Goal: Communication & Community: Ask a question

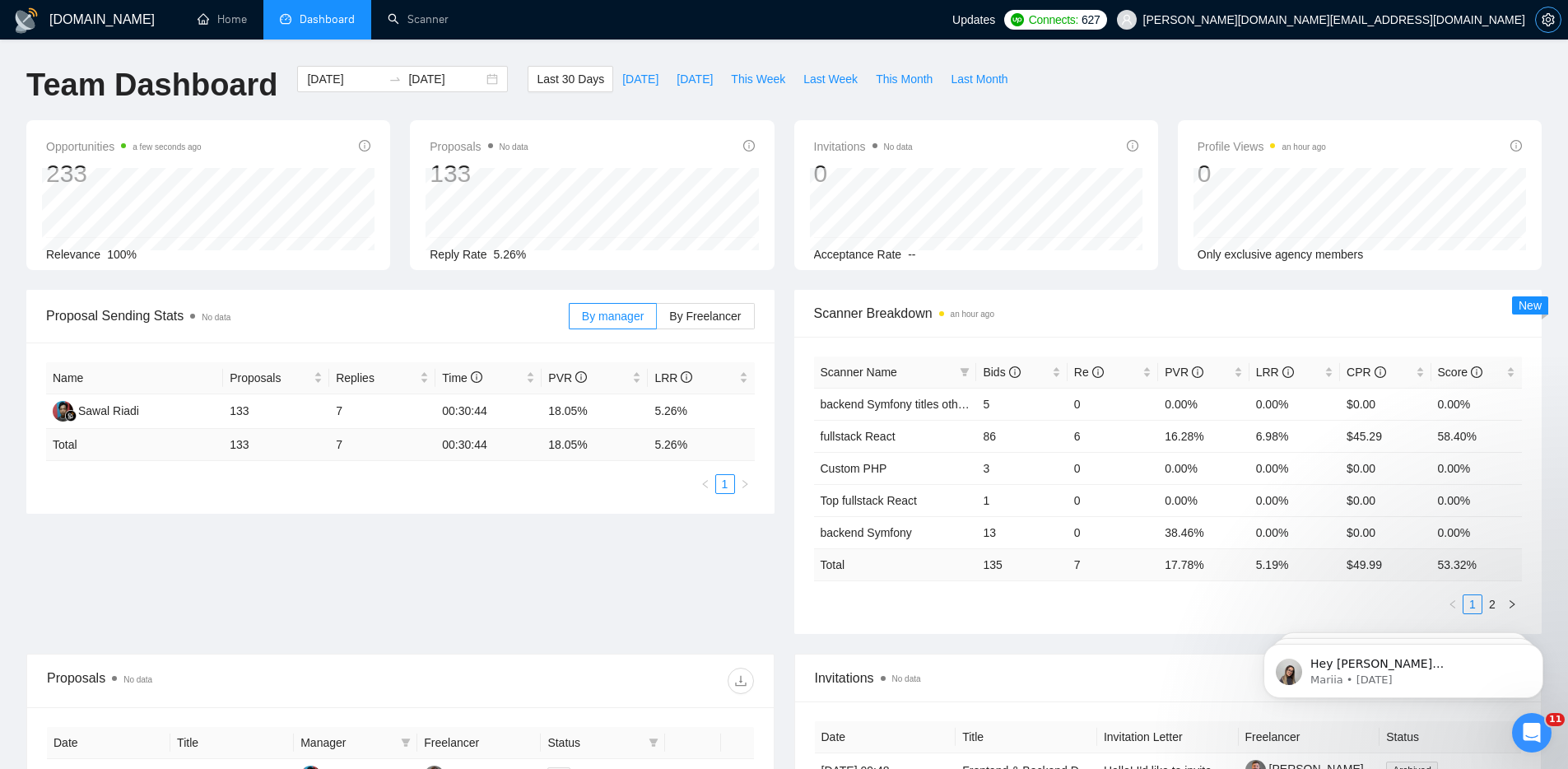
click at [1552, 17] on icon "setting" at bounding box center [1548, 19] width 13 height 13
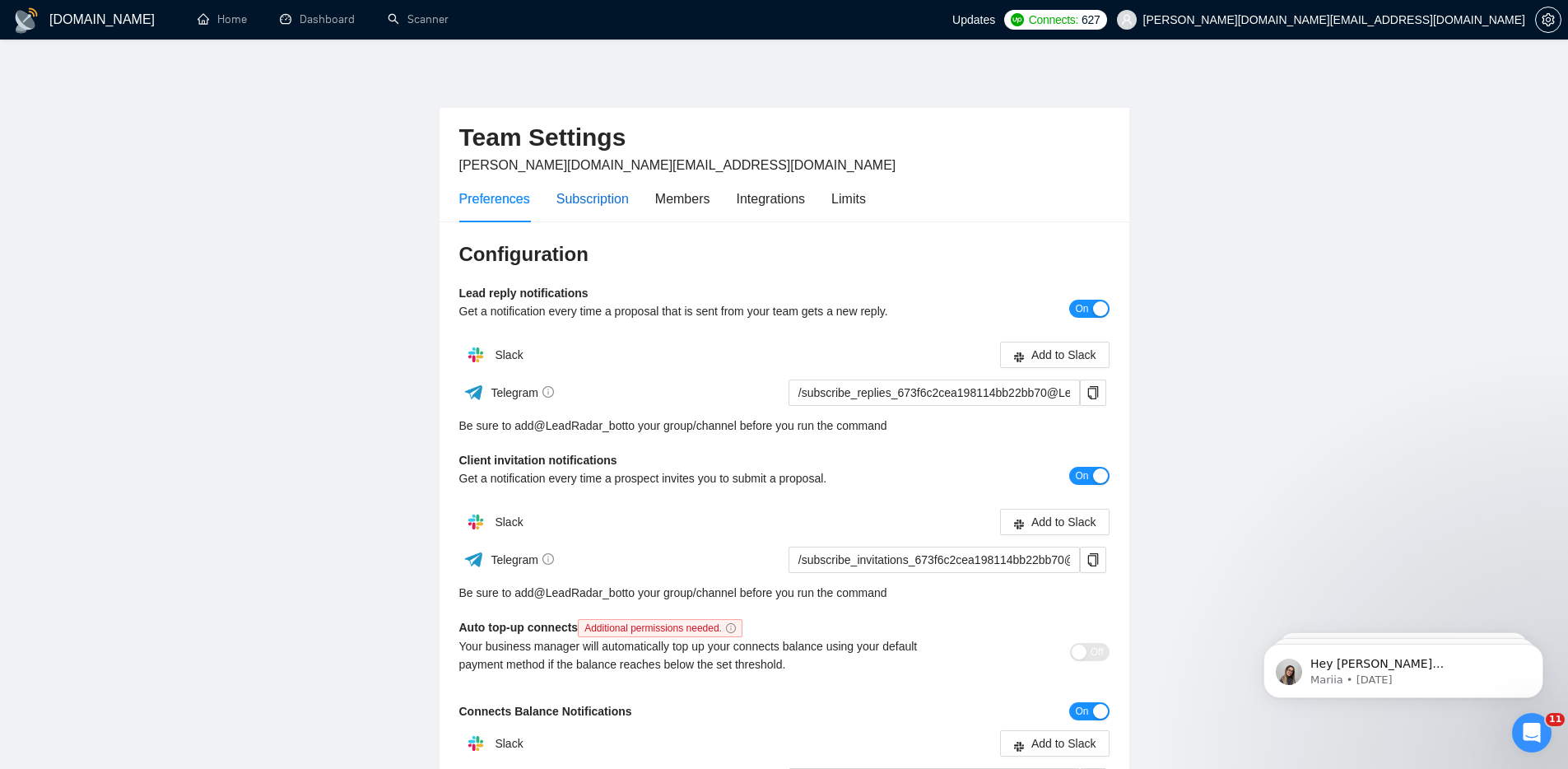
click at [592, 193] on div "Subscription" at bounding box center [592, 199] width 72 height 20
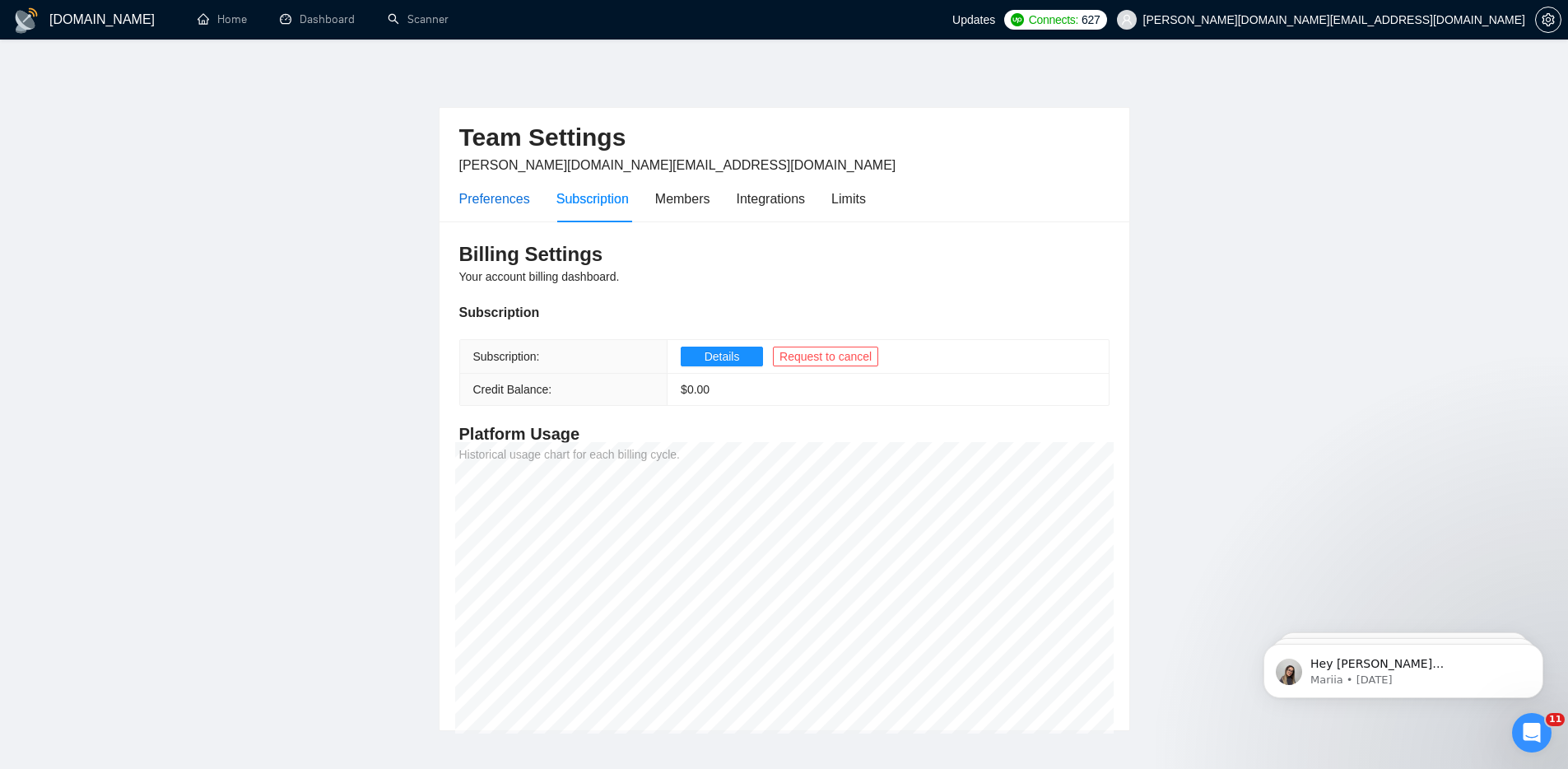
click at [503, 202] on div "Preferences" at bounding box center [494, 199] width 70 height 20
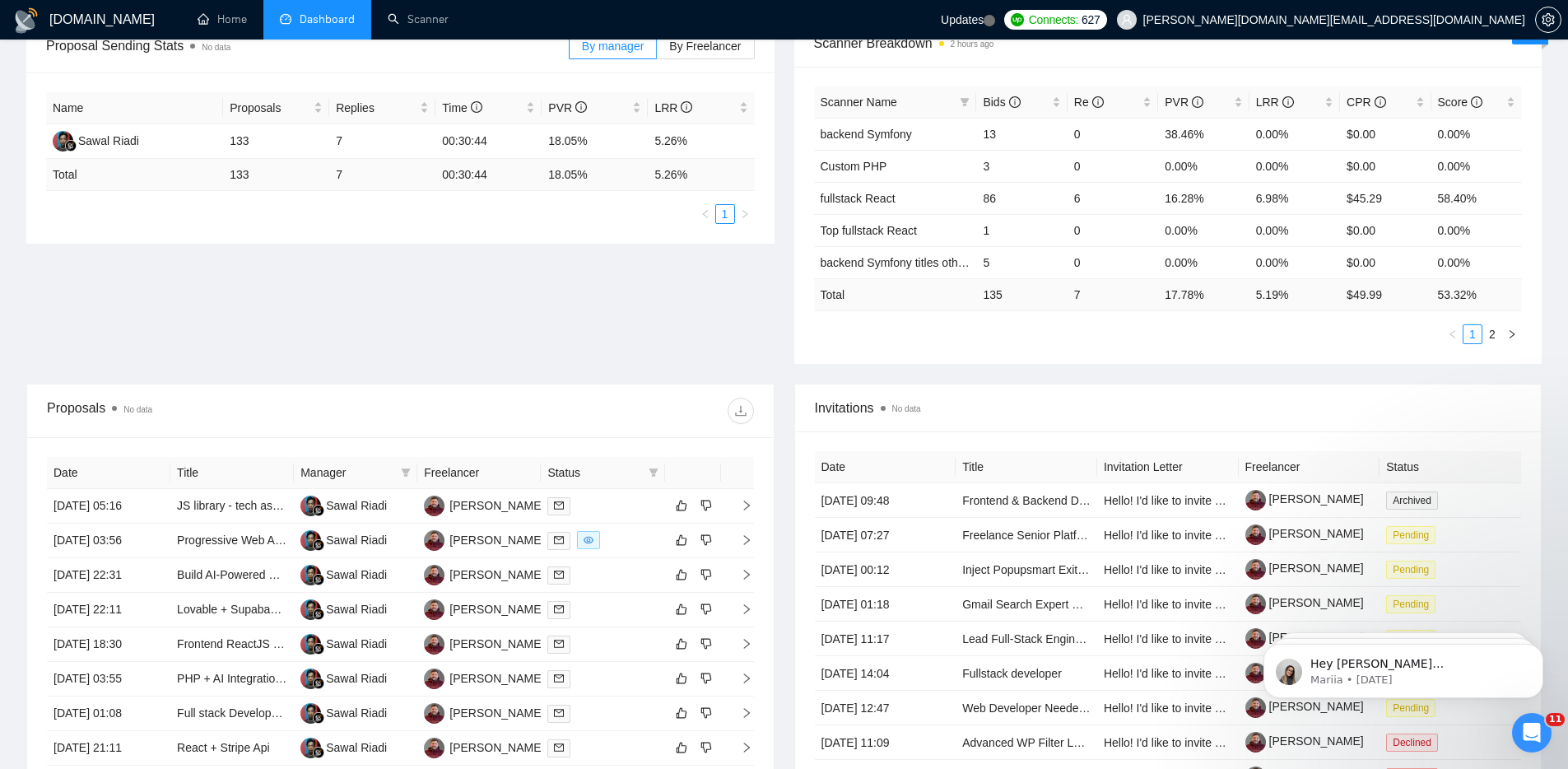
scroll to position [275, 0]
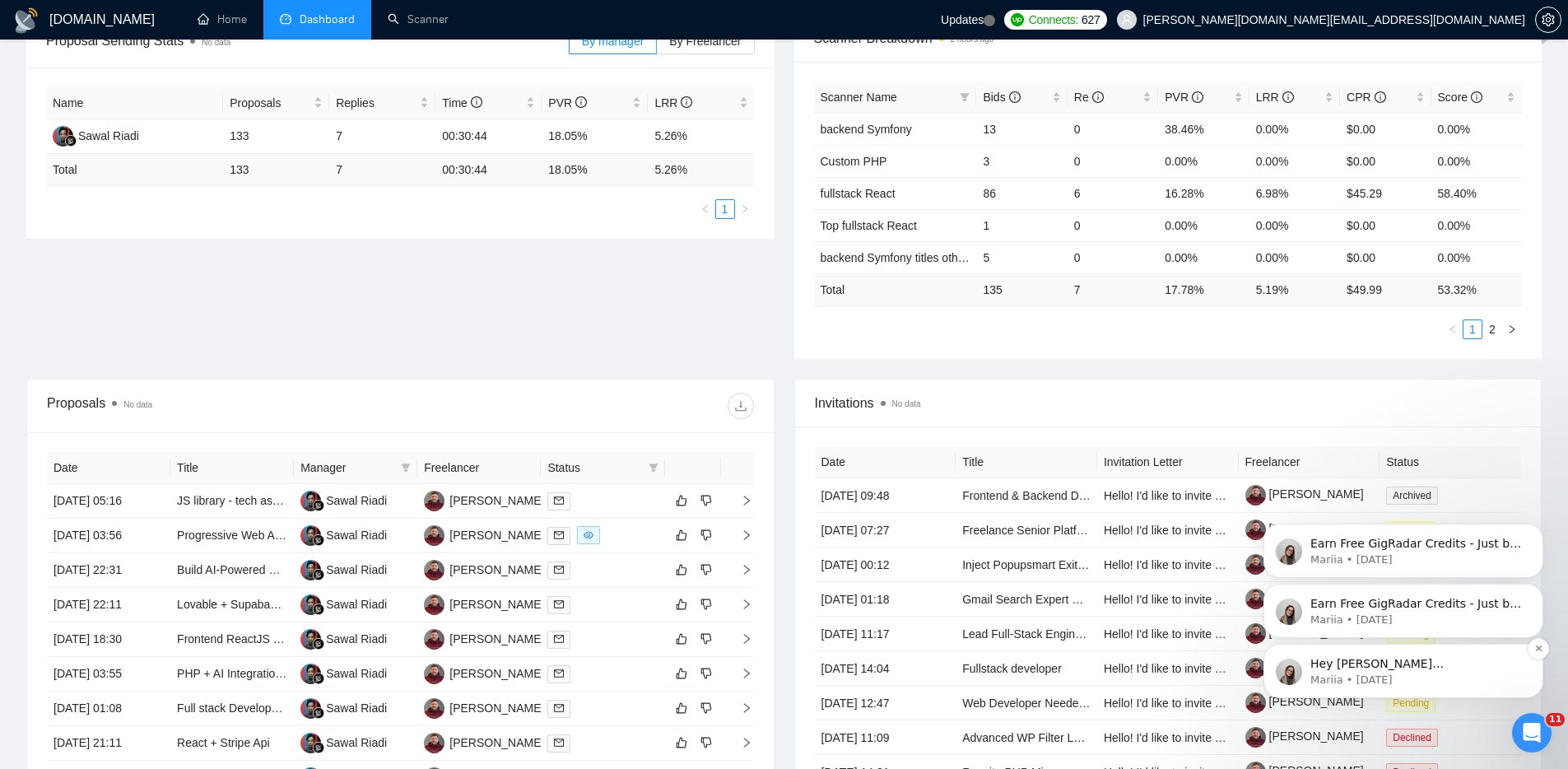
click at [1450, 671] on p "Hey kostya.p.dev@gmail.com, Looks like your Upwork agency SmartWayLabs ran out …" at bounding box center [1417, 665] width 212 height 16
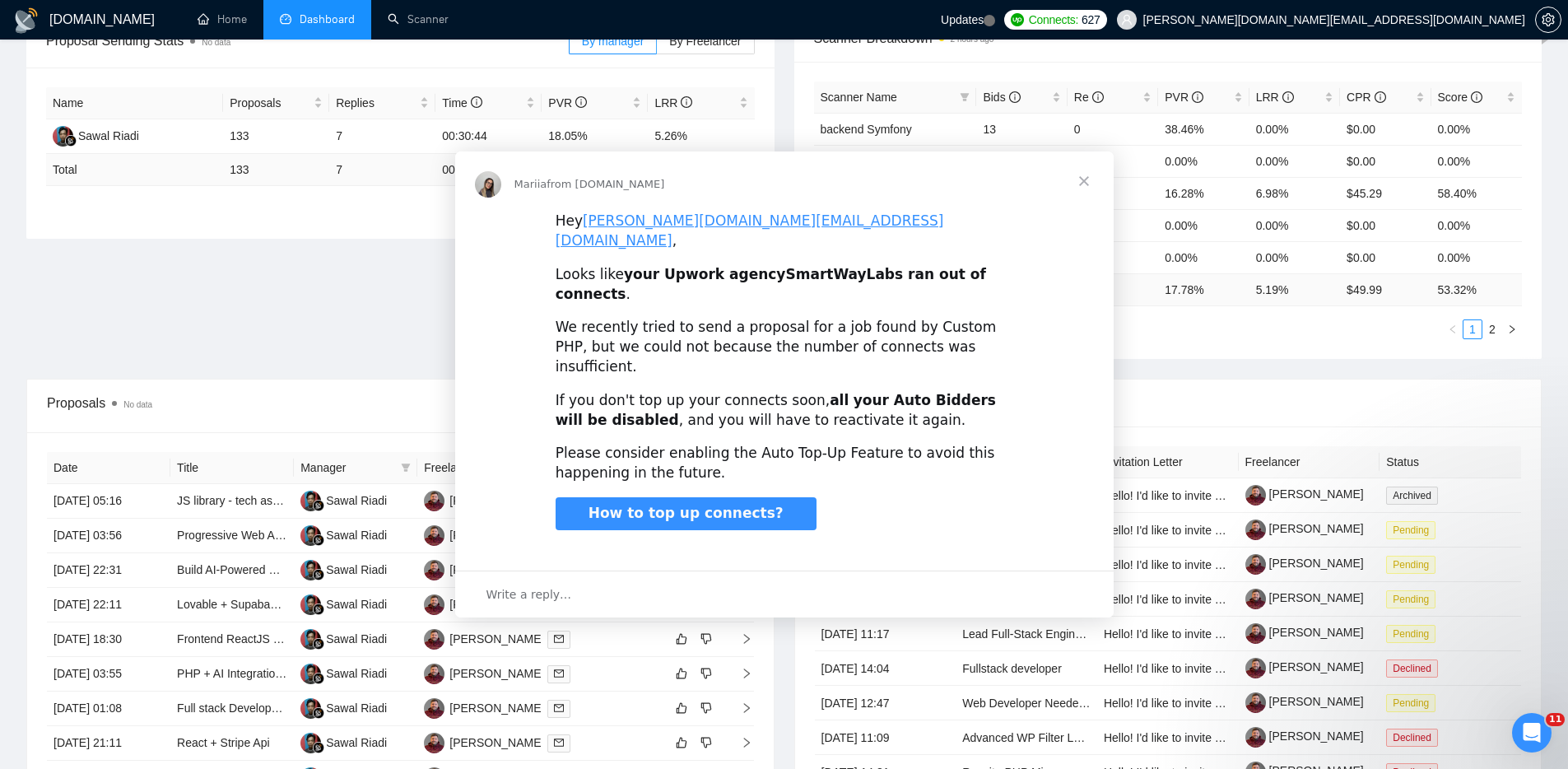
scroll to position [0, 0]
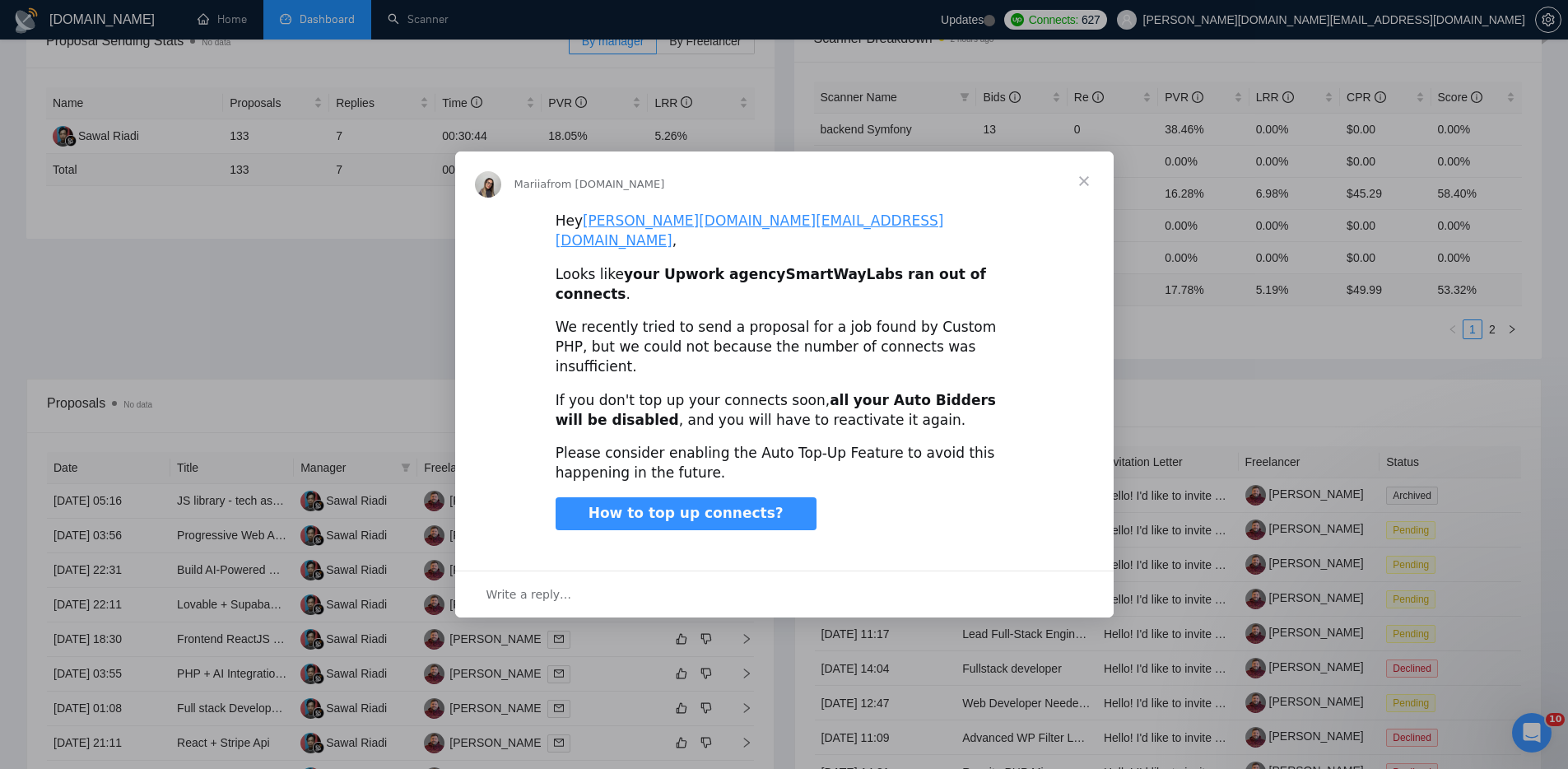
click at [1078, 208] on span "Close" at bounding box center [1084, 180] width 59 height 60
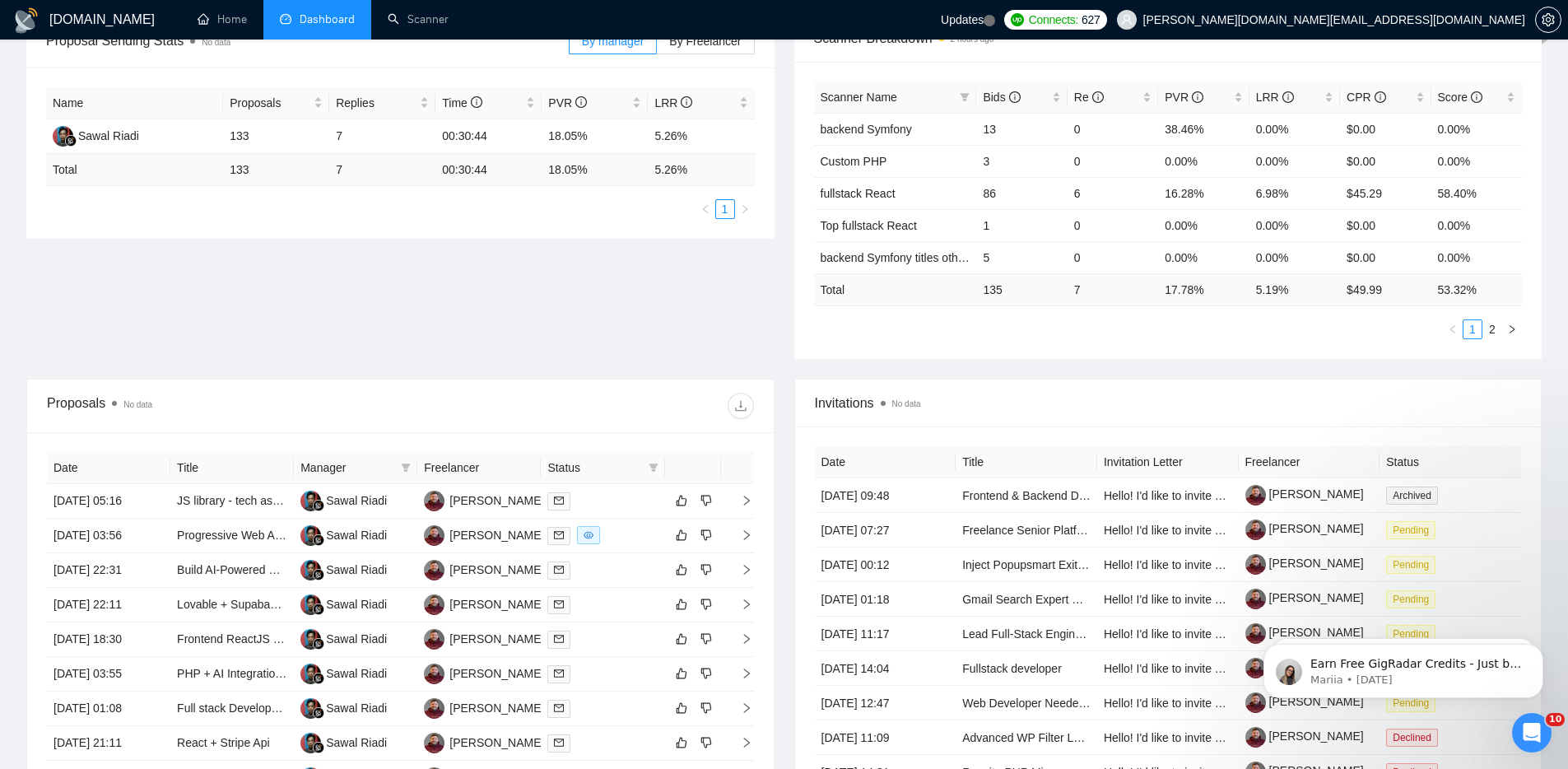
click at [1541, 731] on icon "Open Intercom Messenger" at bounding box center [1532, 733] width 27 height 27
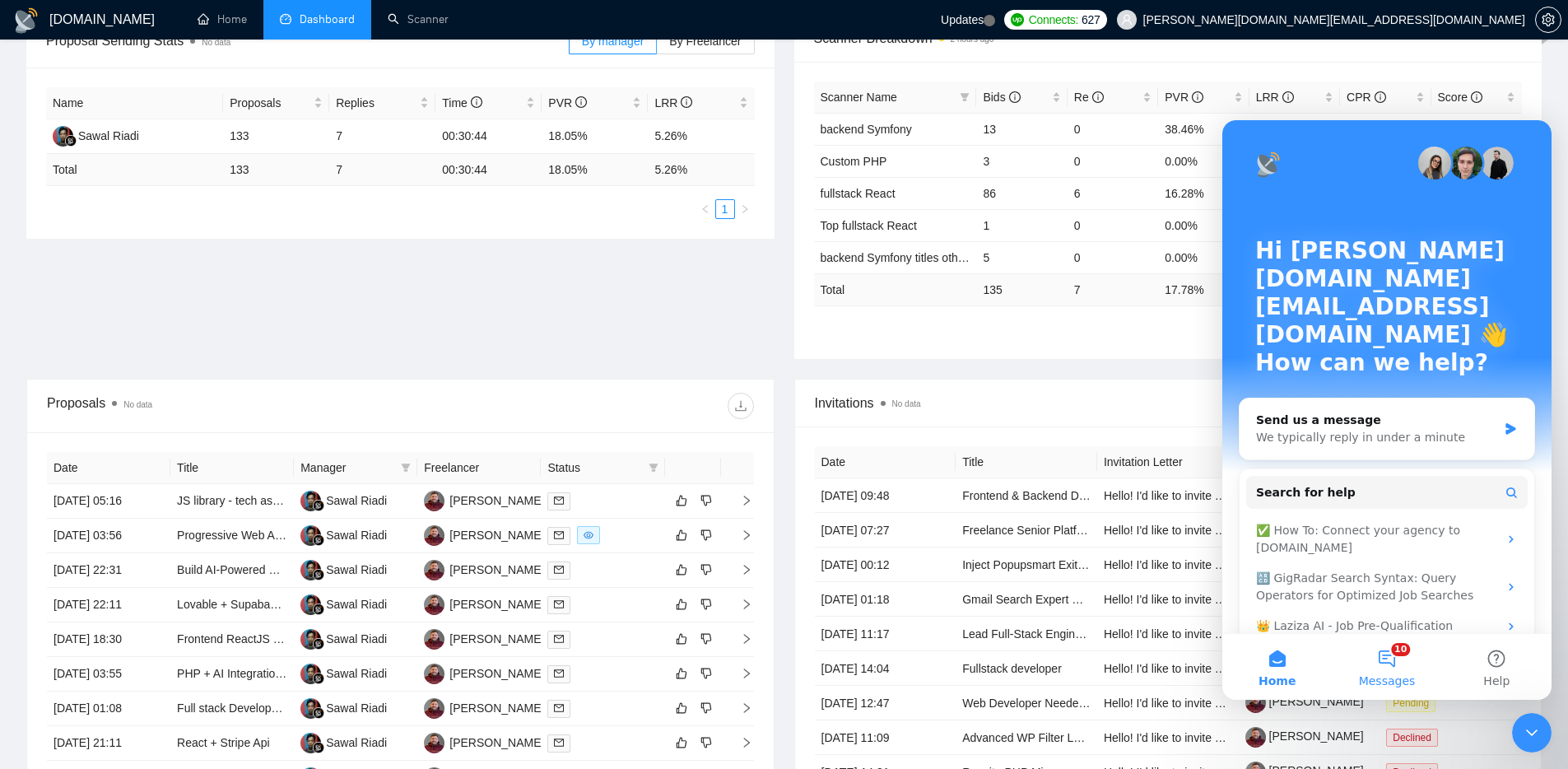
click at [1394, 660] on button "10 Messages" at bounding box center [1387, 666] width 110 height 66
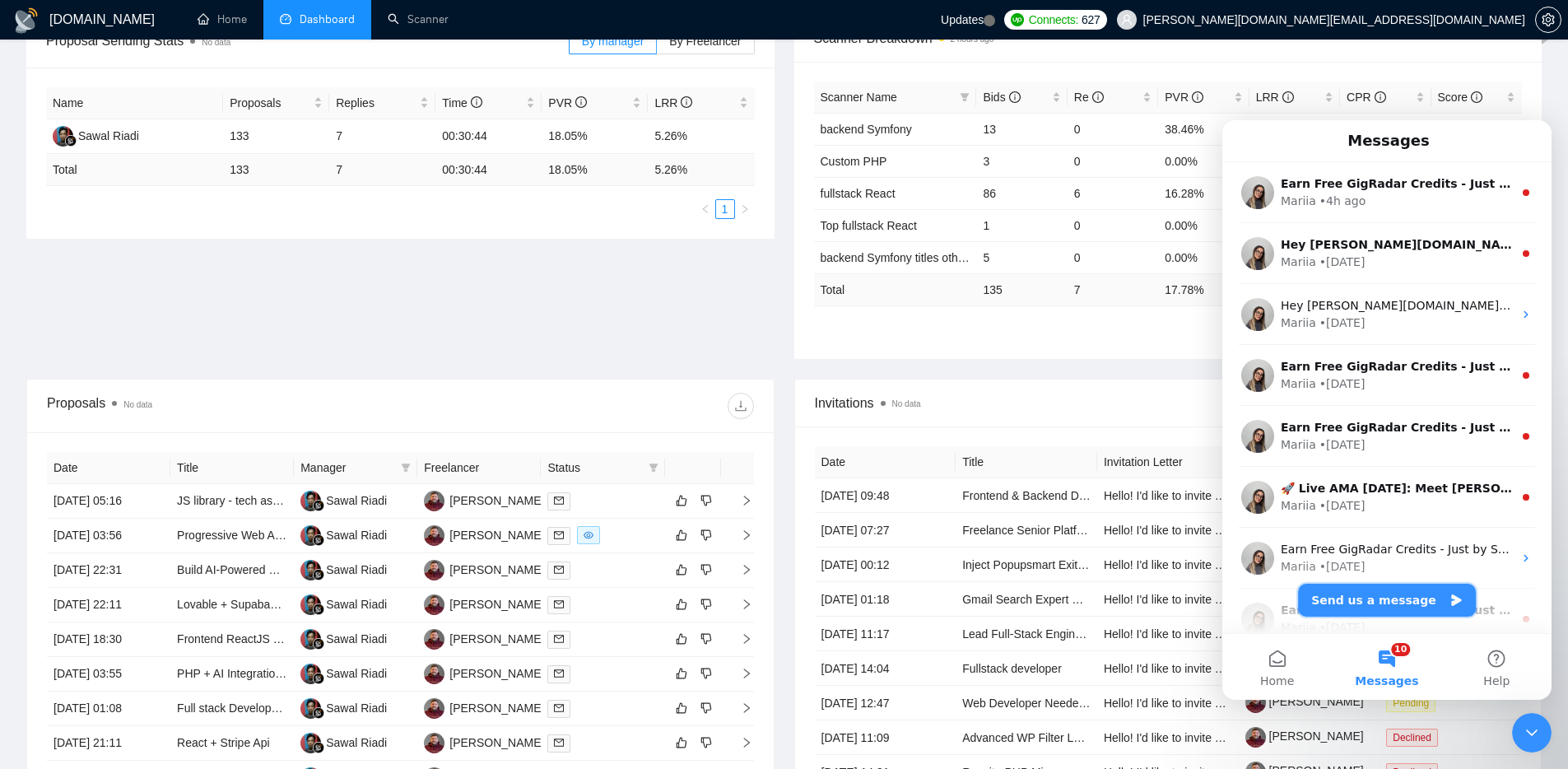
click at [1417, 601] on button "Send us a message" at bounding box center [1387, 601] width 178 height 33
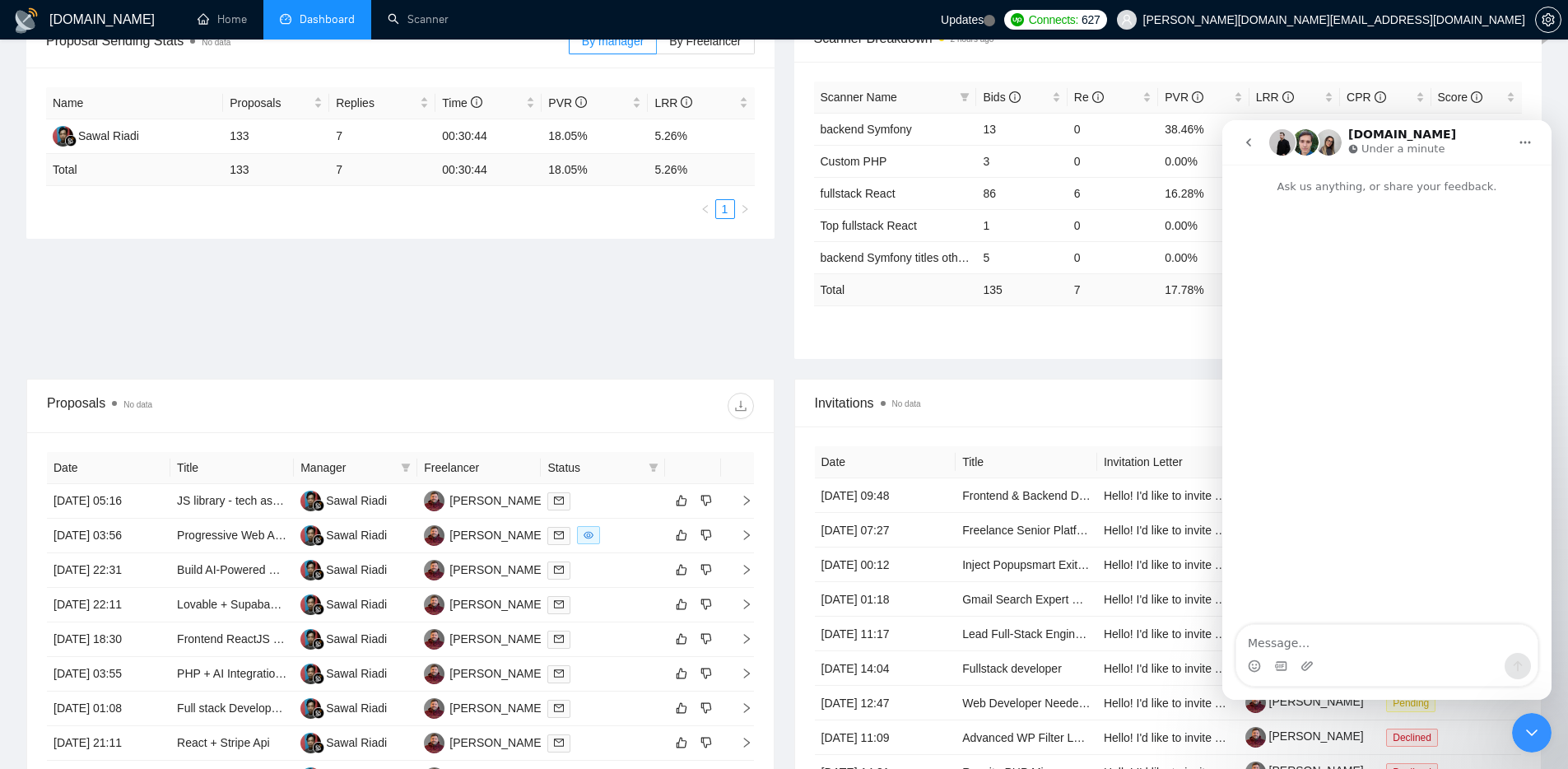
click at [1316, 642] on textarea "Message…" at bounding box center [1387, 639] width 301 height 28
type textarea "i bought the connect but i can't see the bidth"
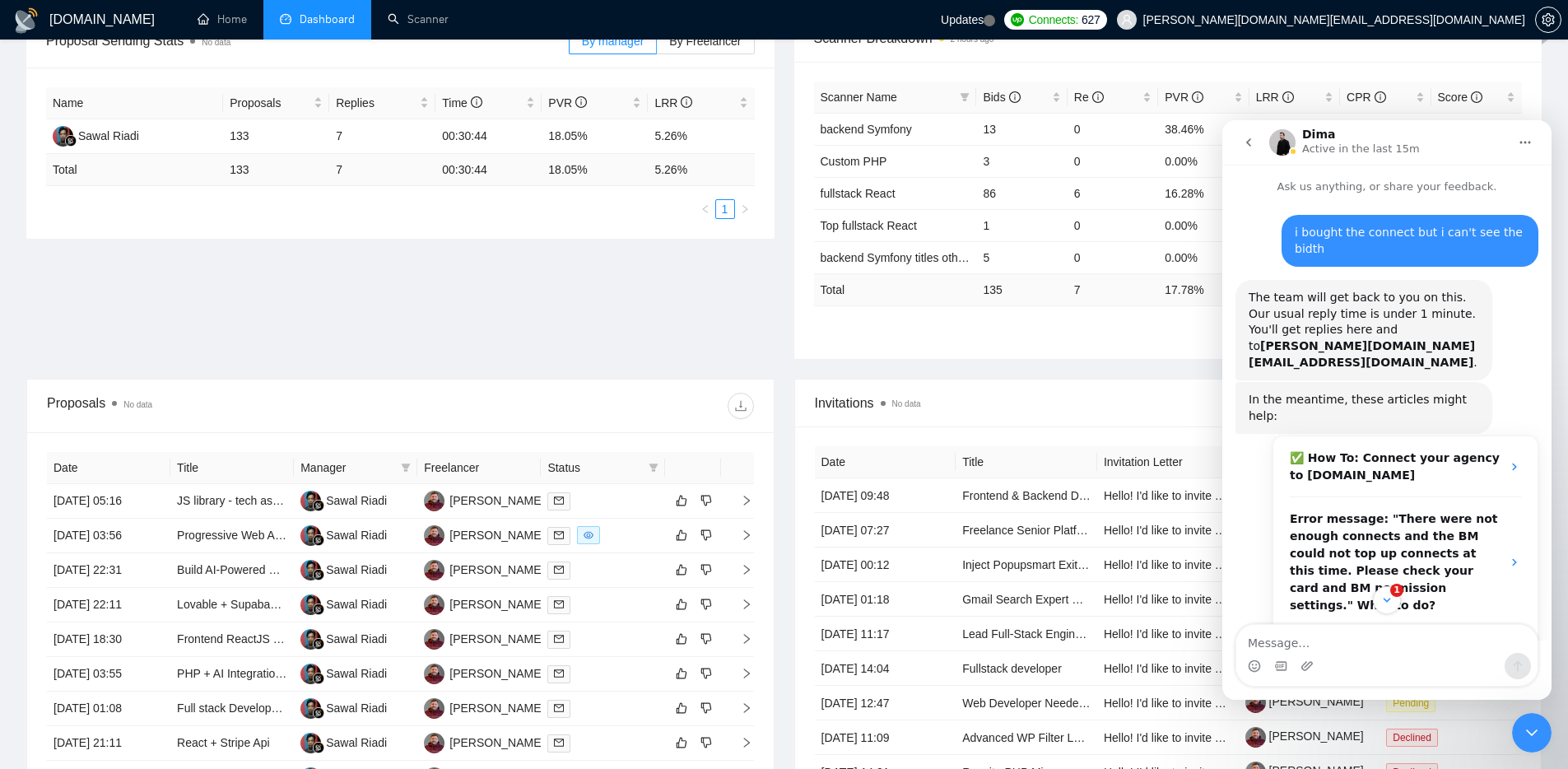
click at [1396, 230] on div "i bought the connect but i can't see the bidth" at bounding box center [1410, 240] width 231 height 32
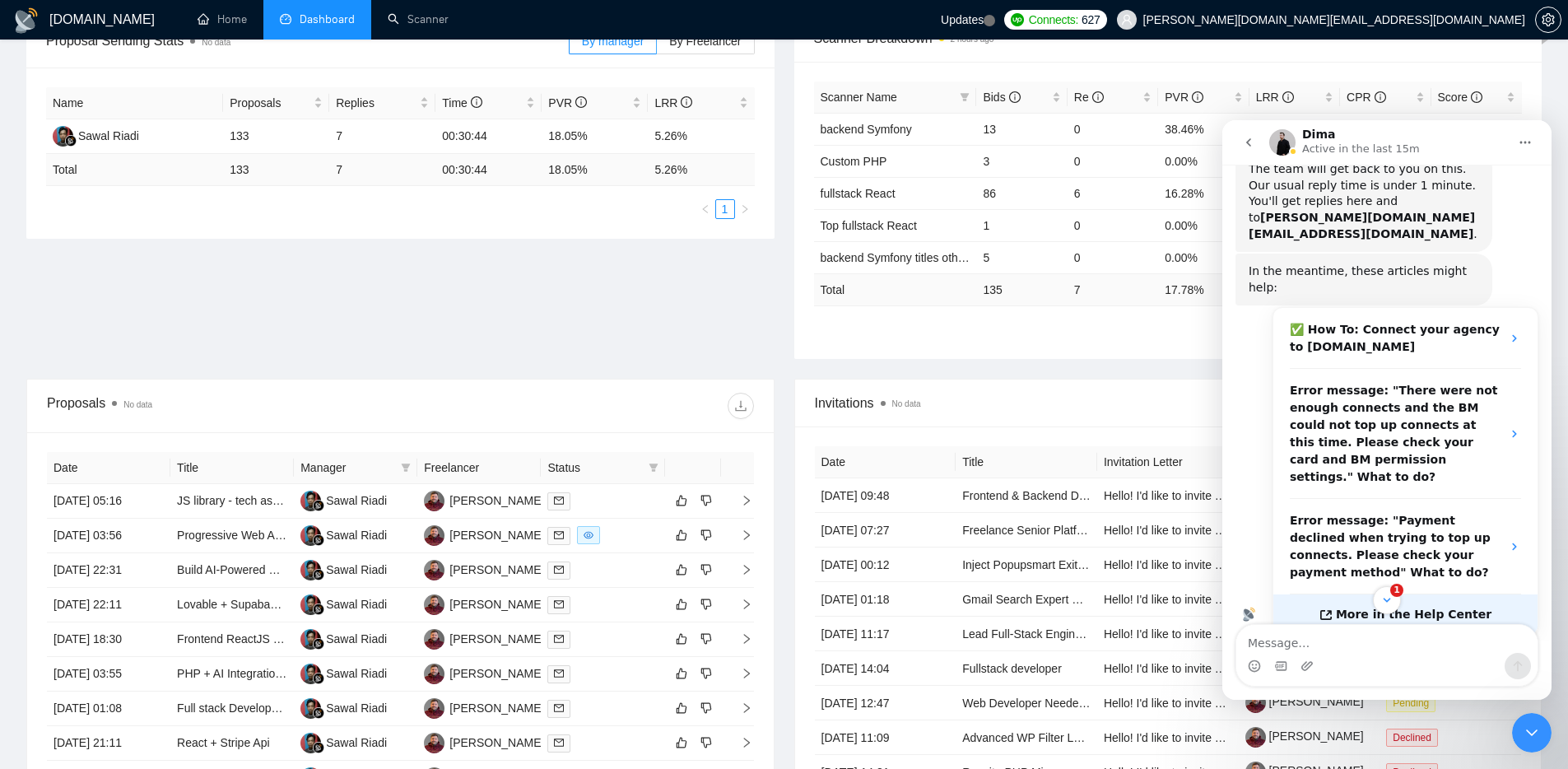
scroll to position [287, 0]
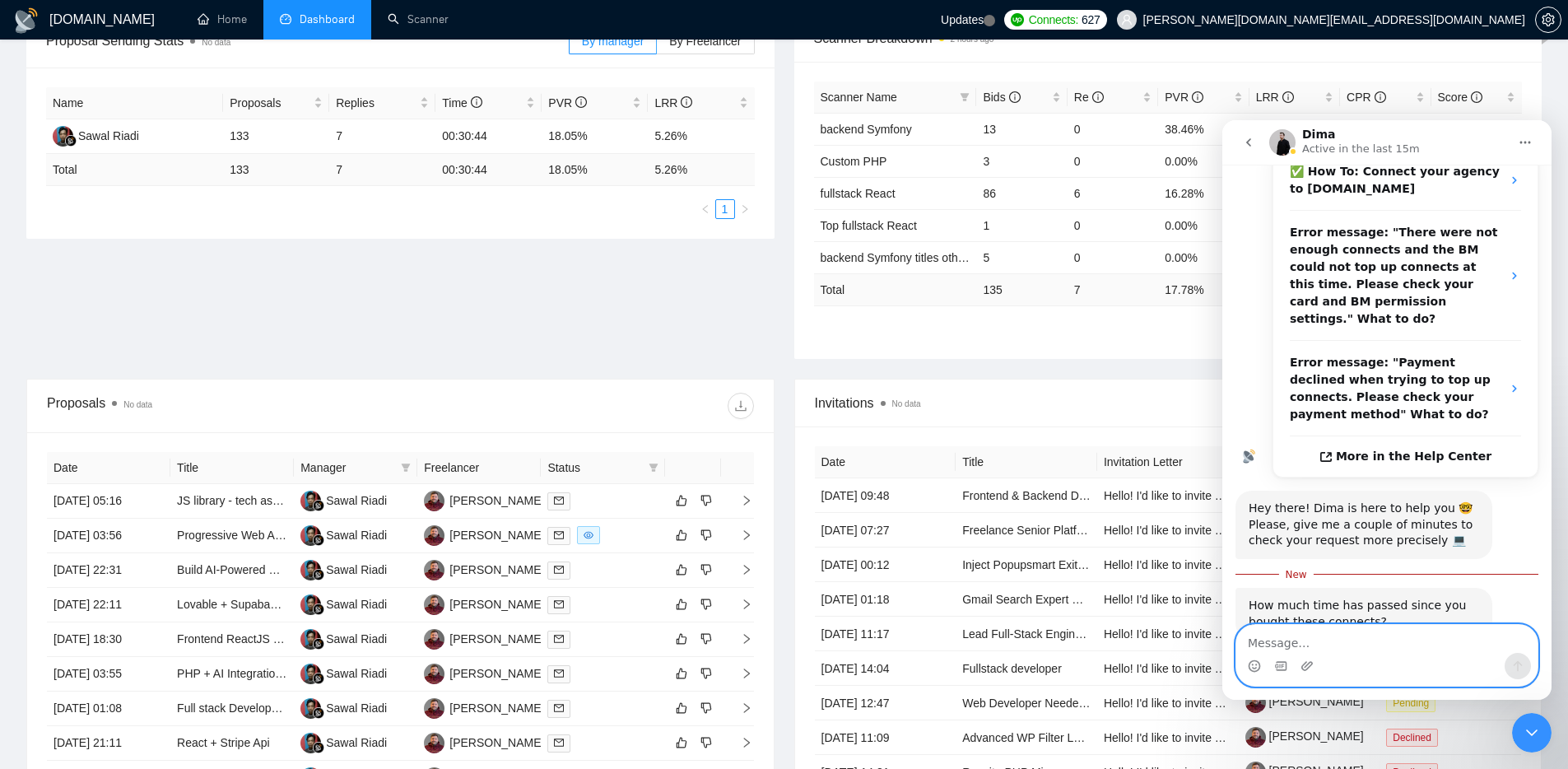
click at [1340, 645] on textarea "Message…" at bounding box center [1387, 639] width 301 height 28
type textarea "3h"
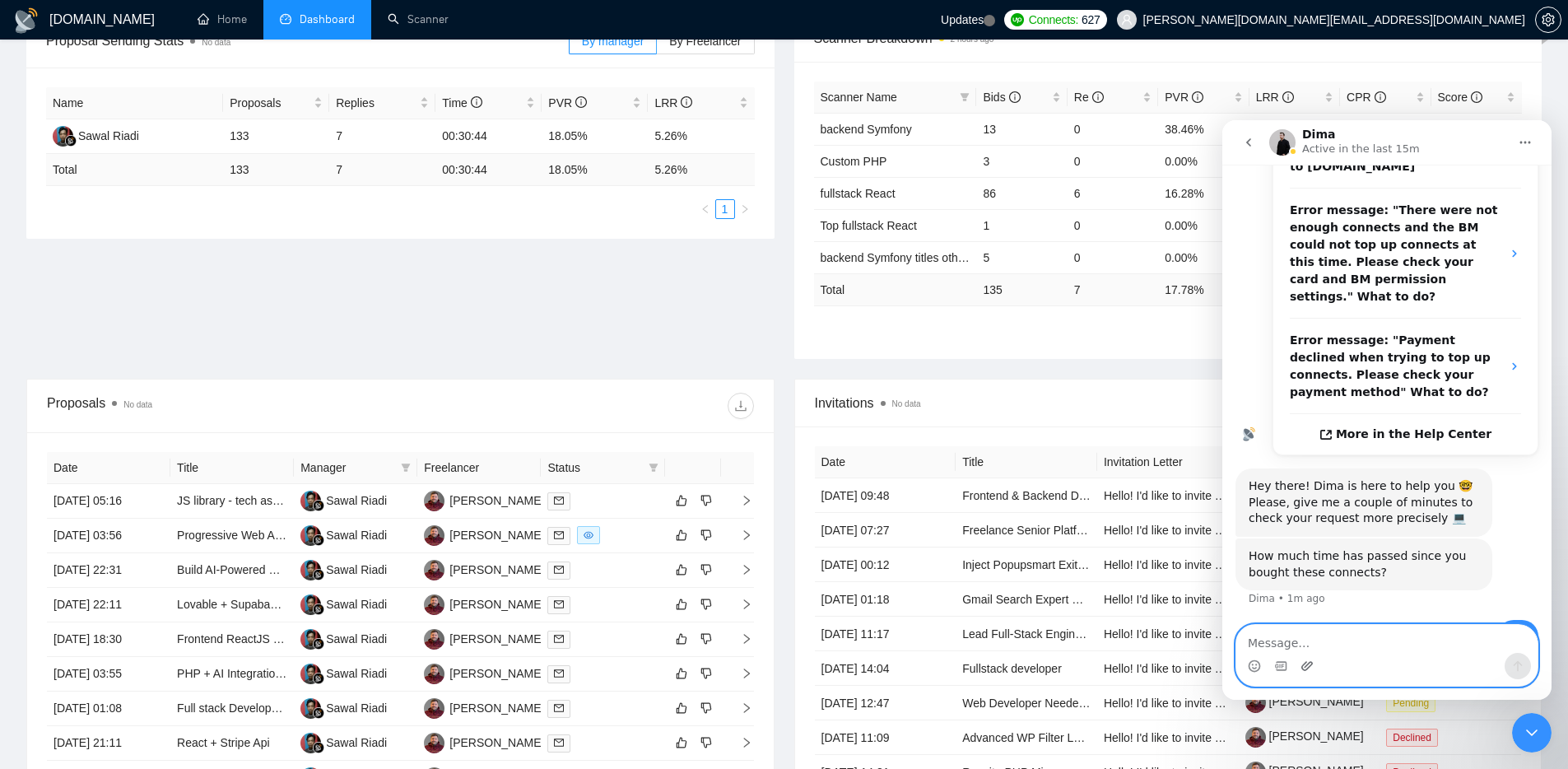
click at [1310, 666] on icon "Upload attachment" at bounding box center [1307, 666] width 12 height 9
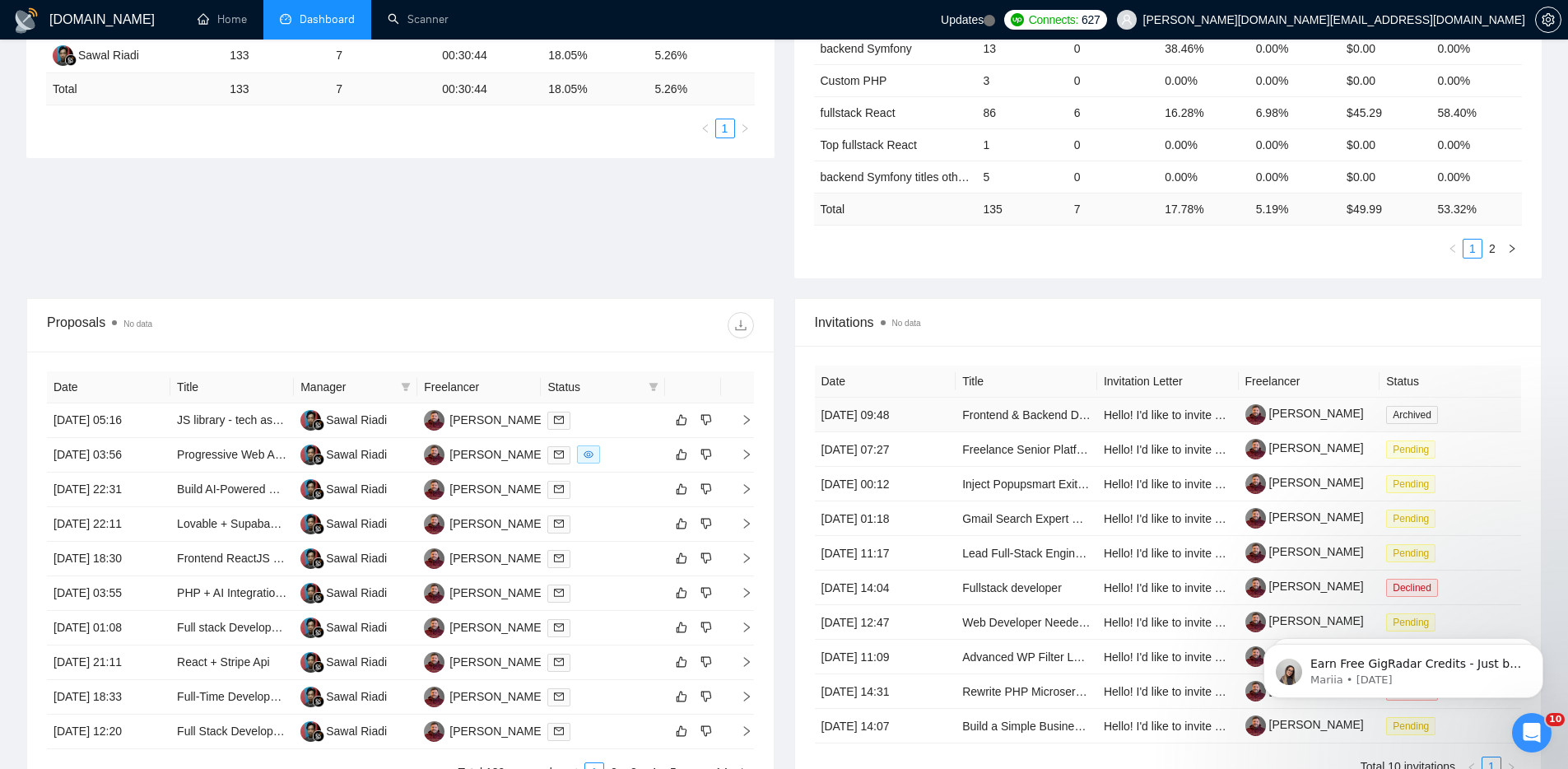
scroll to position [536, 0]
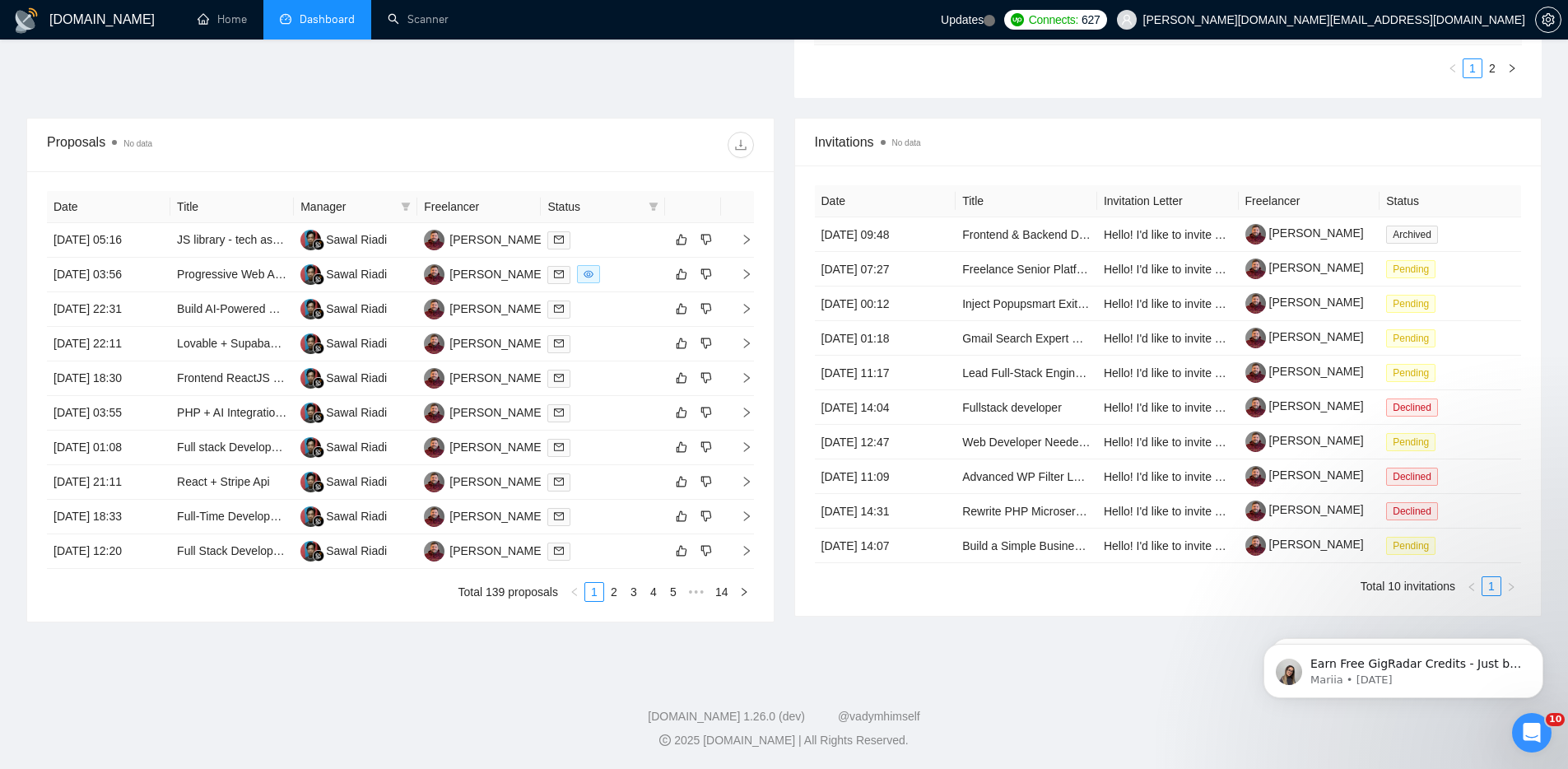
click at [1544, 731] on div "Open Intercom Messenger" at bounding box center [1531, 732] width 54 height 54
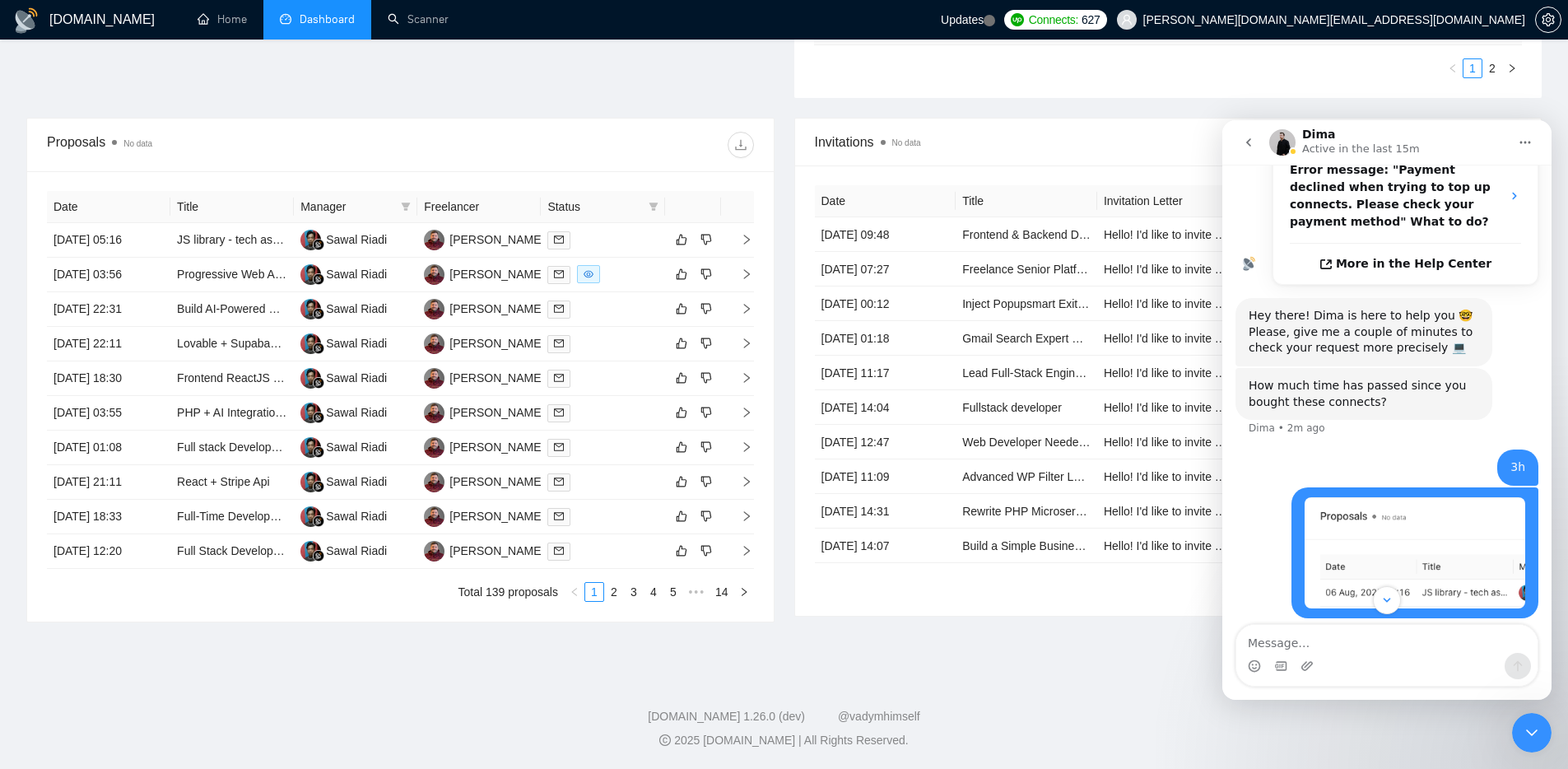
scroll to position [504, 0]
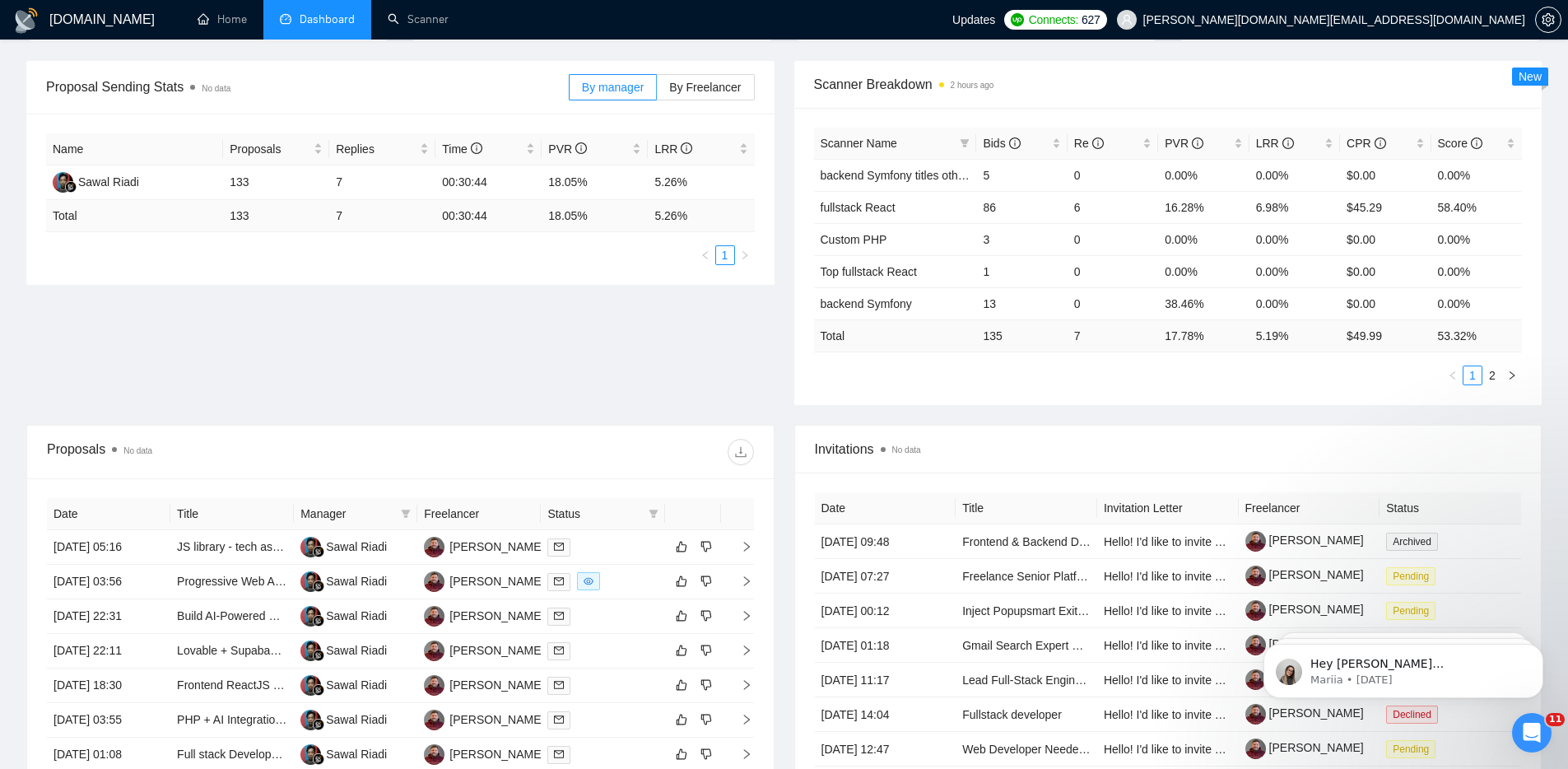
scroll to position [403, 0]
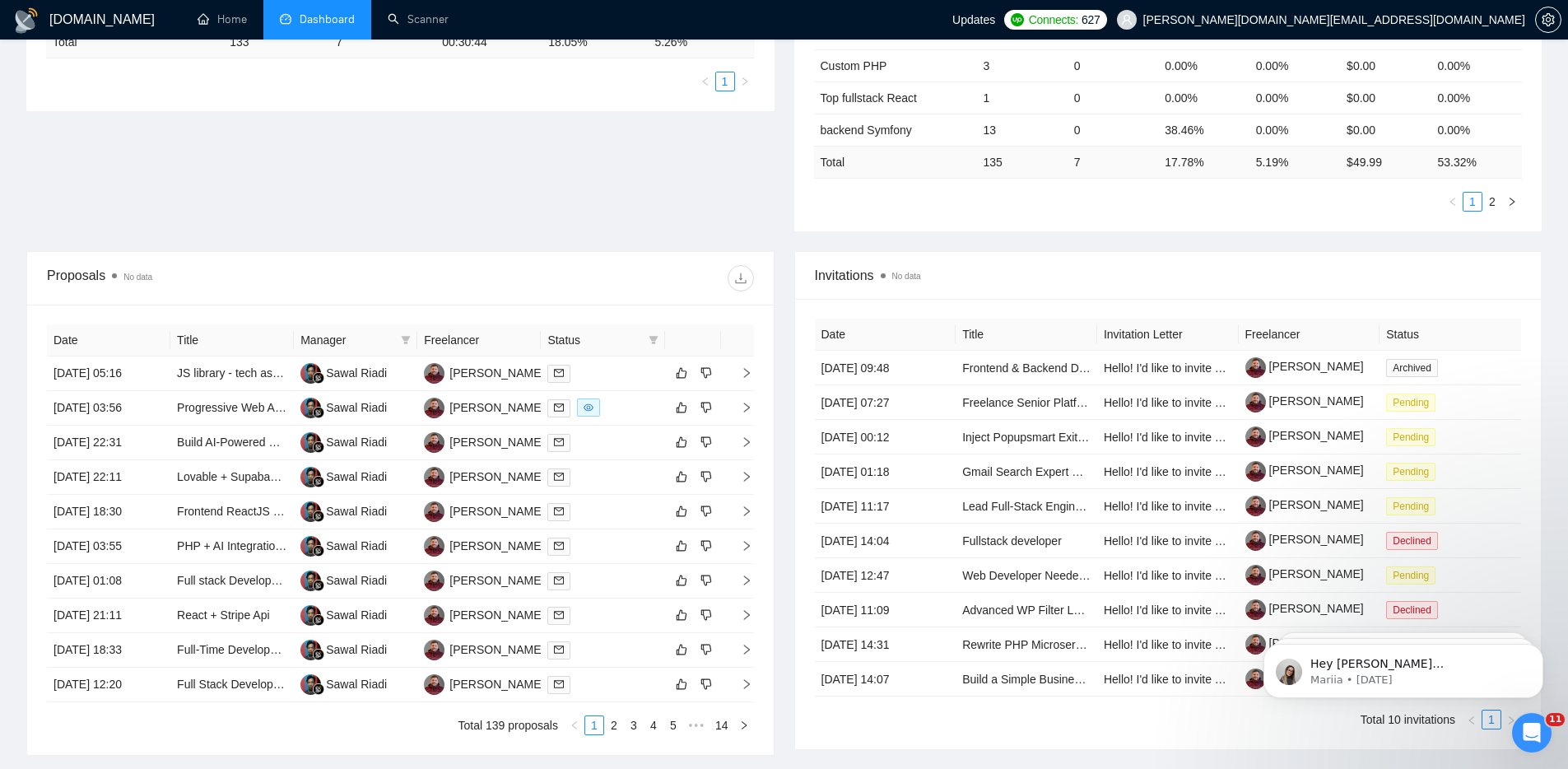
click at [1534, 732] on icon "Open Intercom Messenger" at bounding box center [1532, 733] width 27 height 27
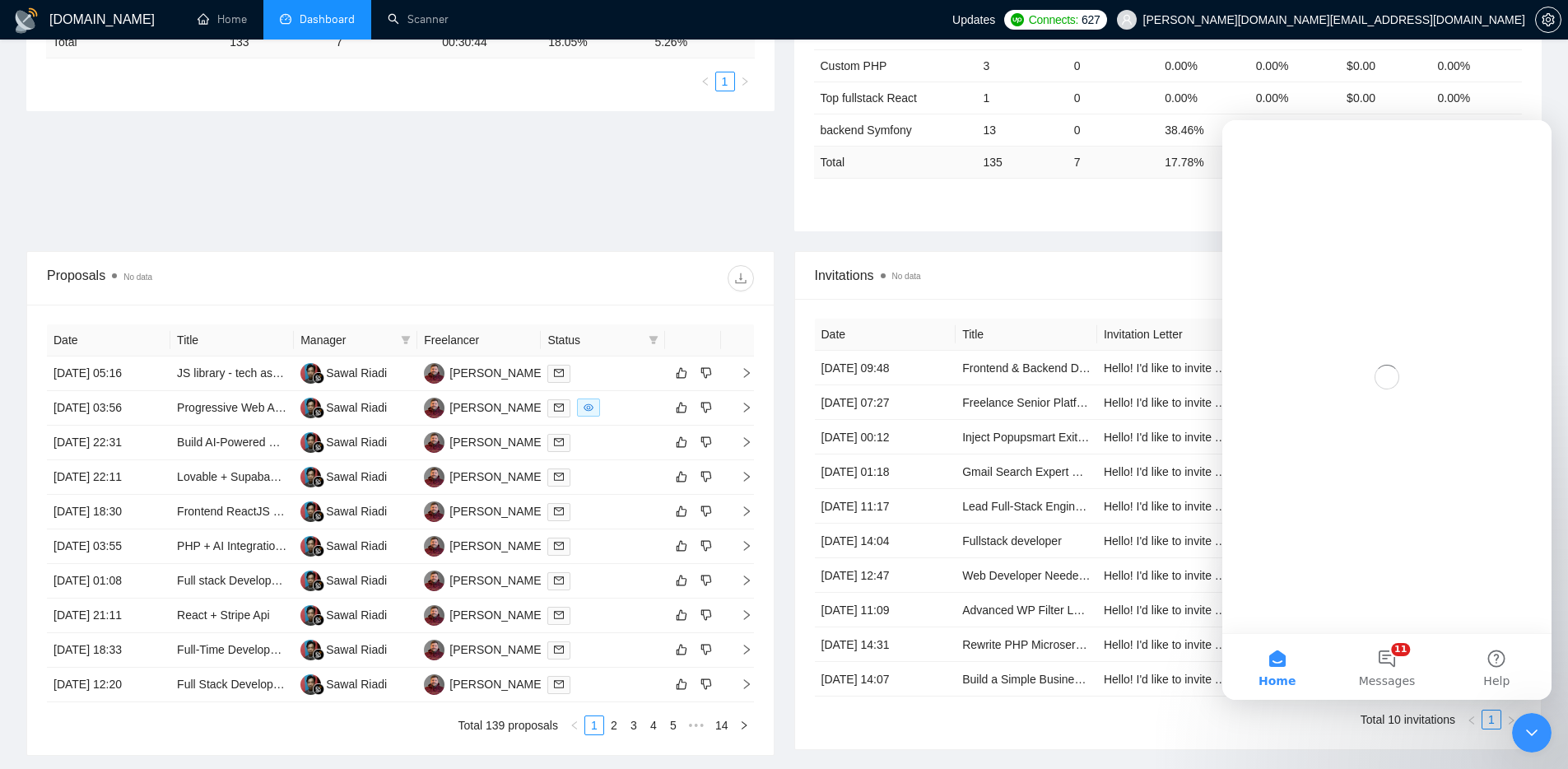
scroll to position [0, 0]
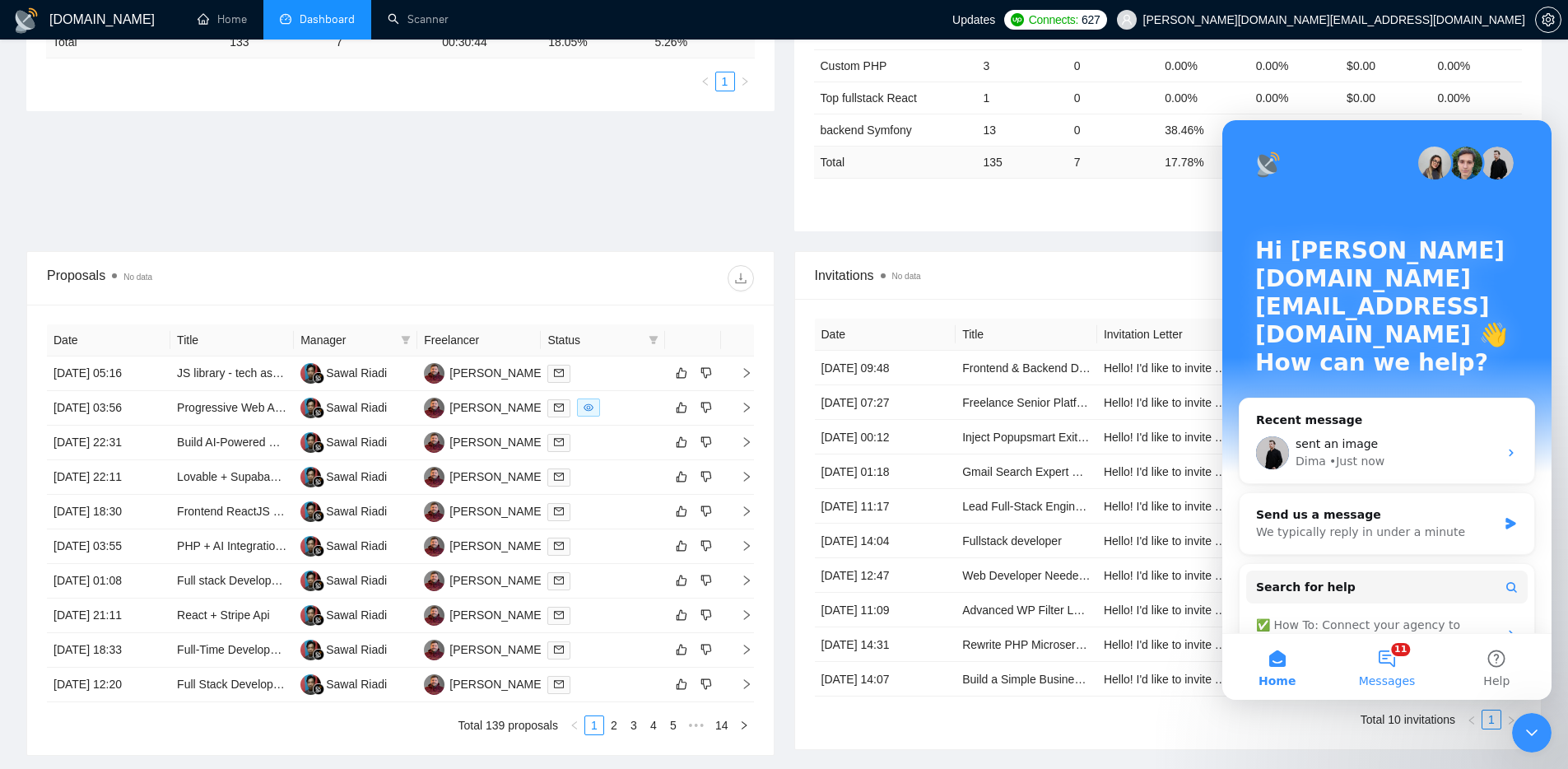
click at [1390, 658] on button "11 Messages" at bounding box center [1387, 666] width 110 height 66
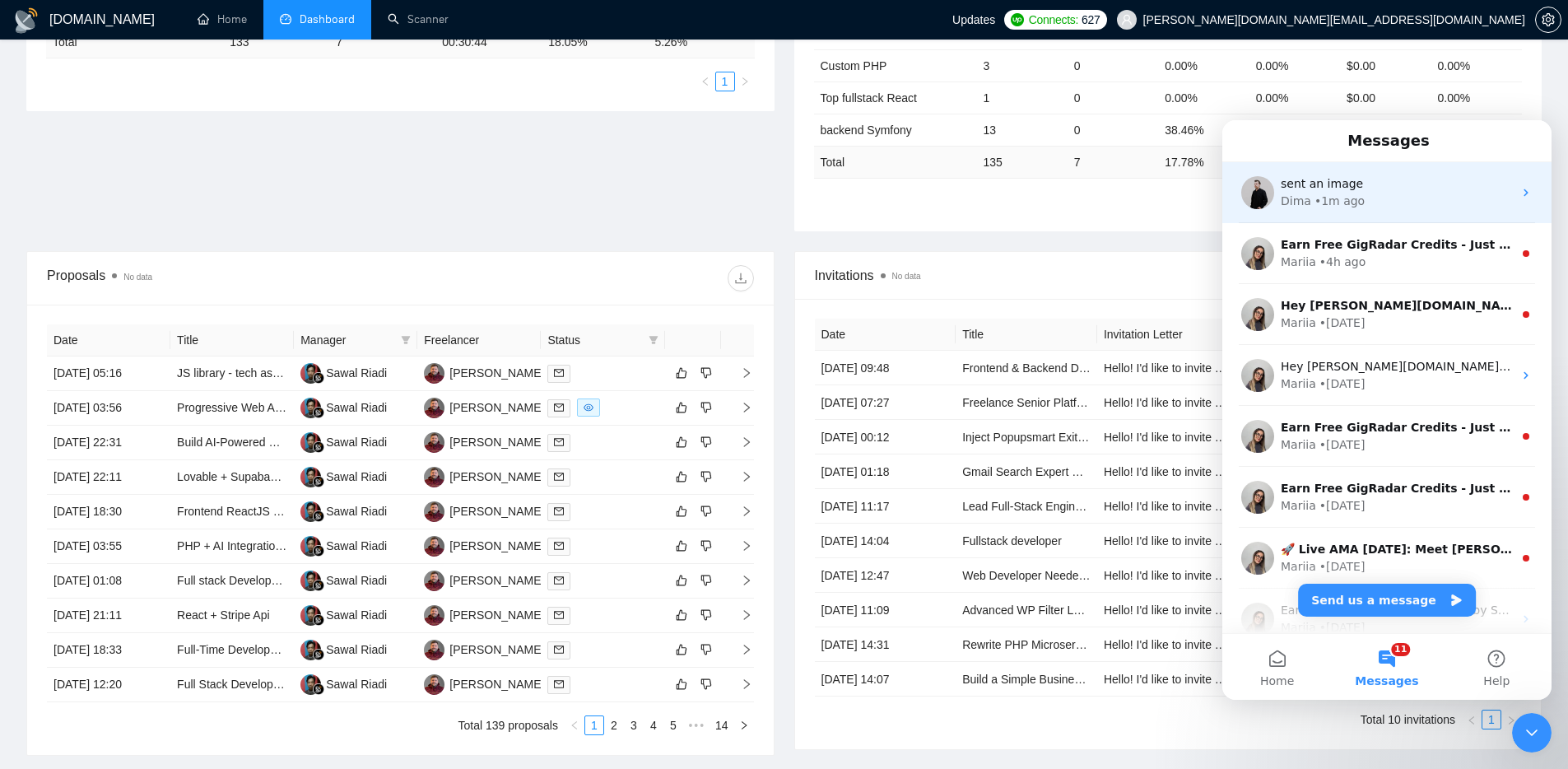
click at [1353, 194] on div "• 1m ago" at bounding box center [1339, 200] width 50 height 17
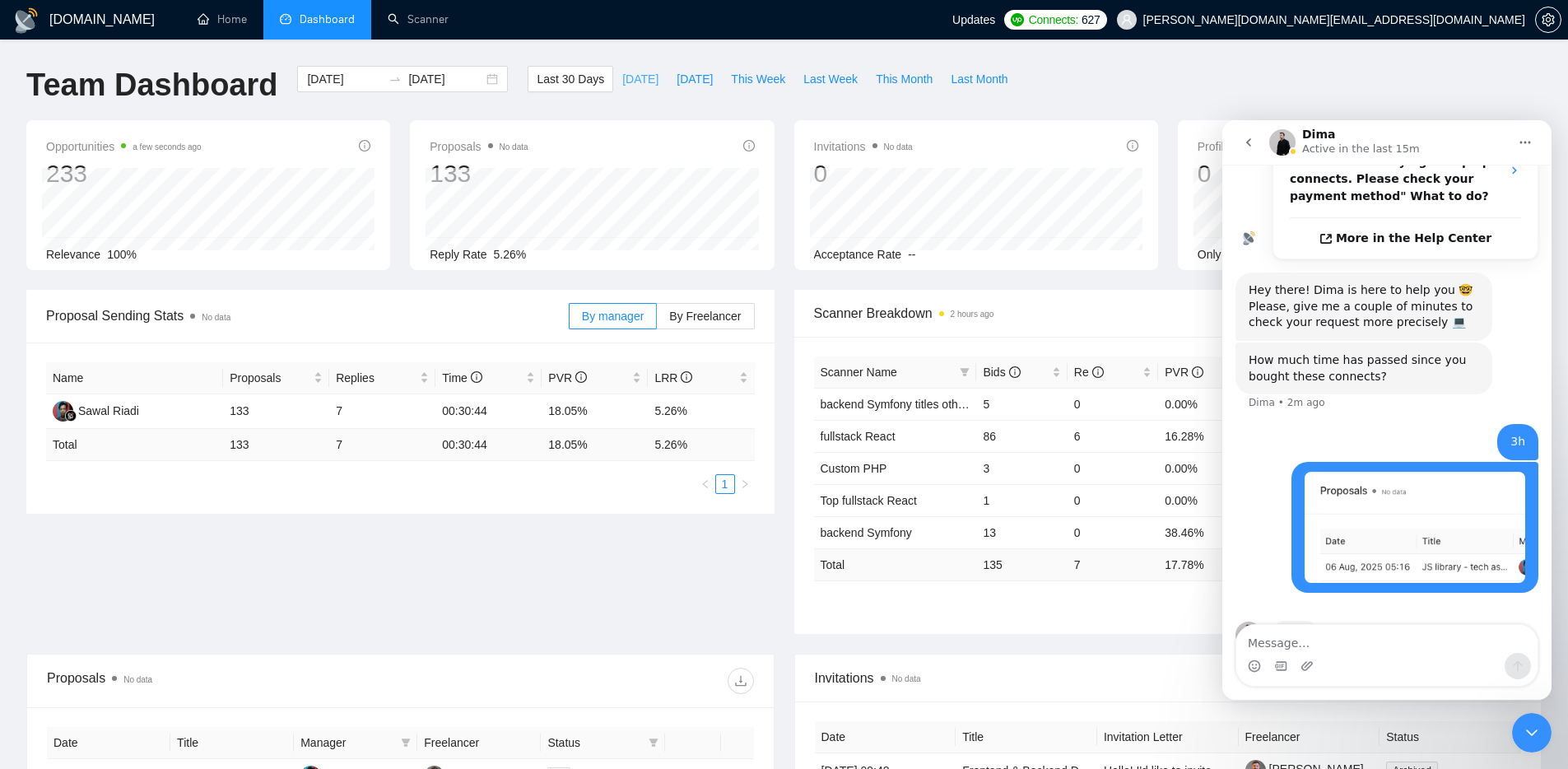
click at [633, 79] on span "[DATE]" at bounding box center [641, 79] width 37 height 18
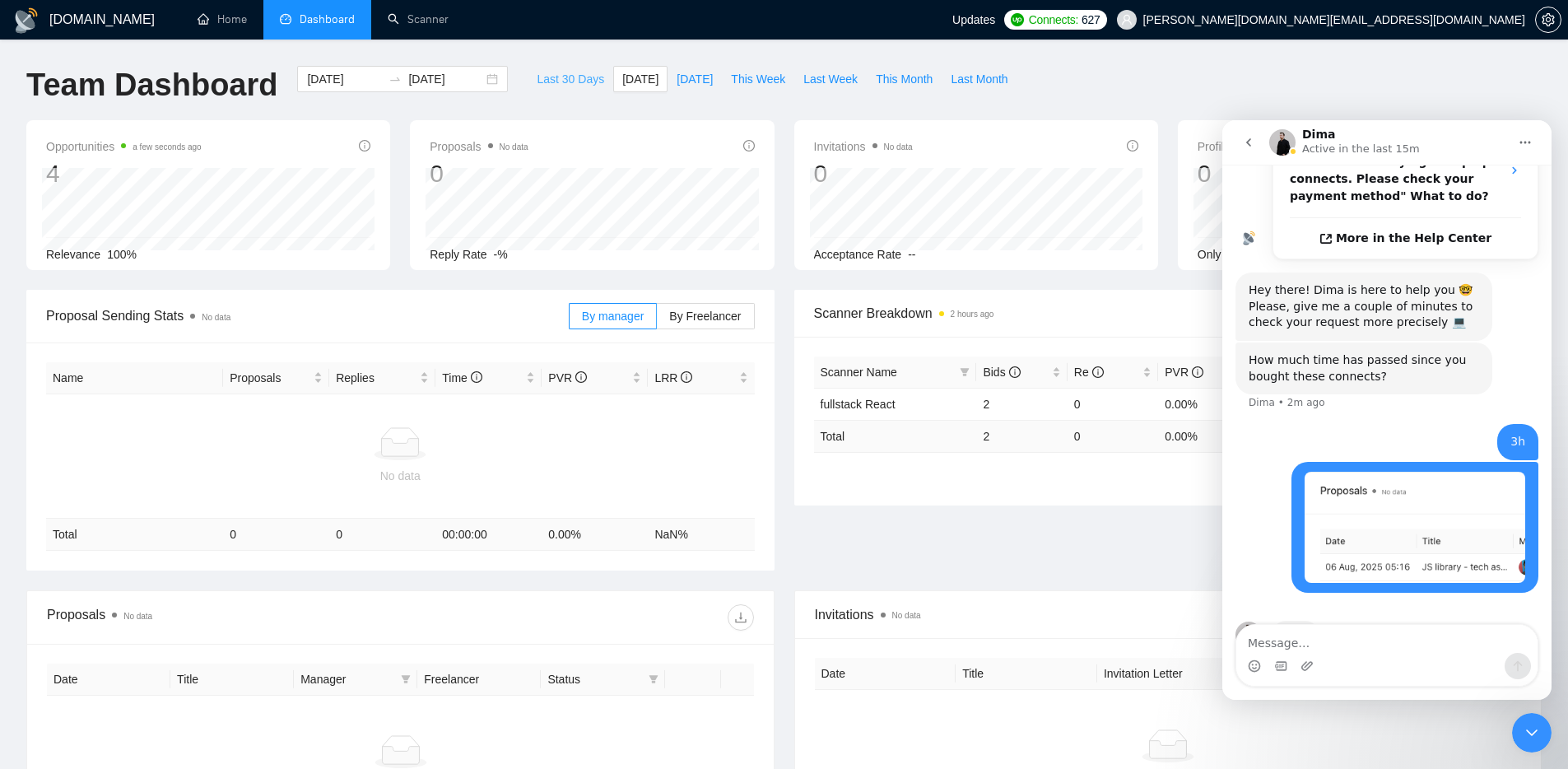
click at [547, 79] on span "Last 30 Days" at bounding box center [570, 79] width 68 height 18
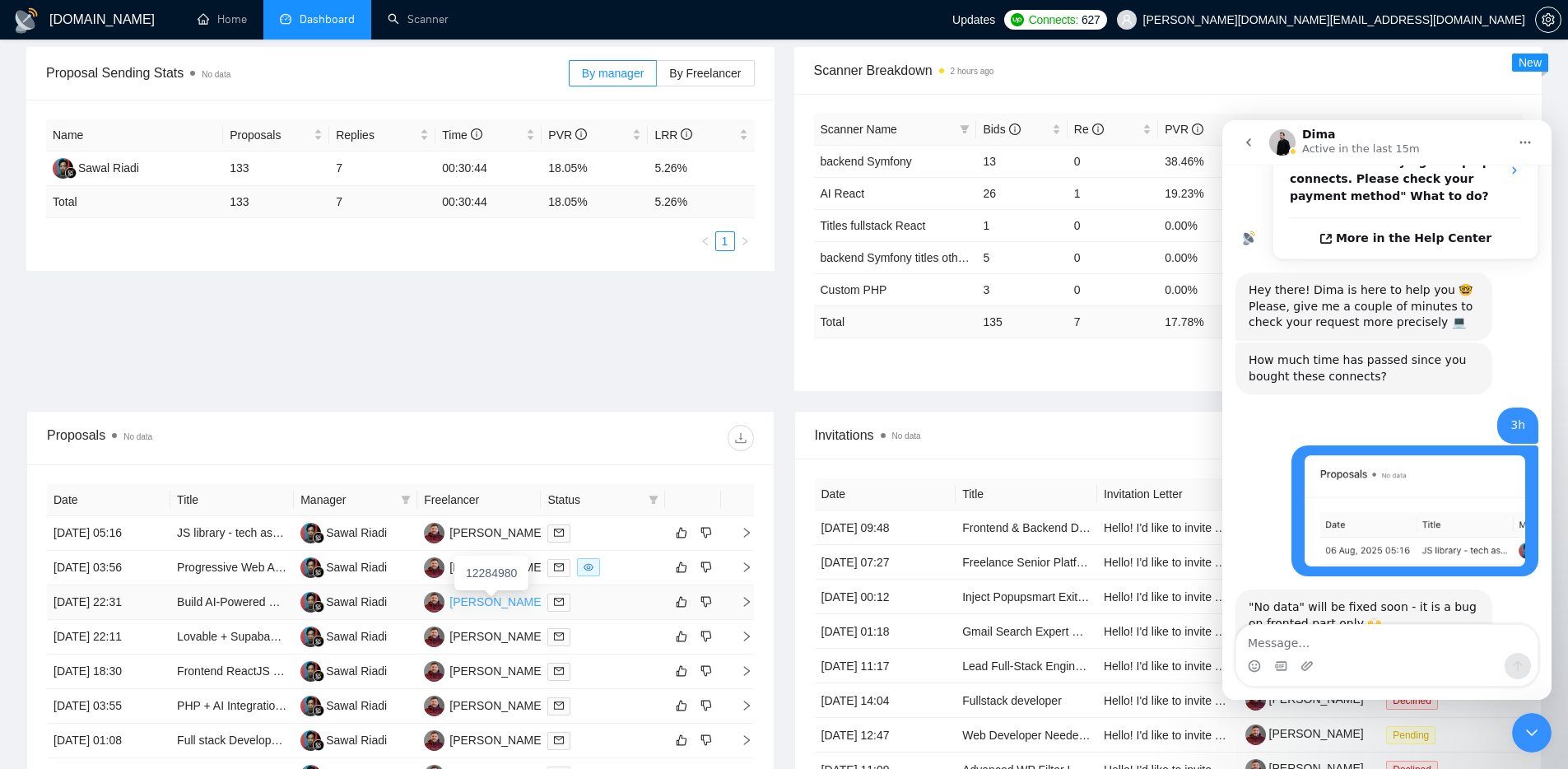
scroll to position [523, 0]
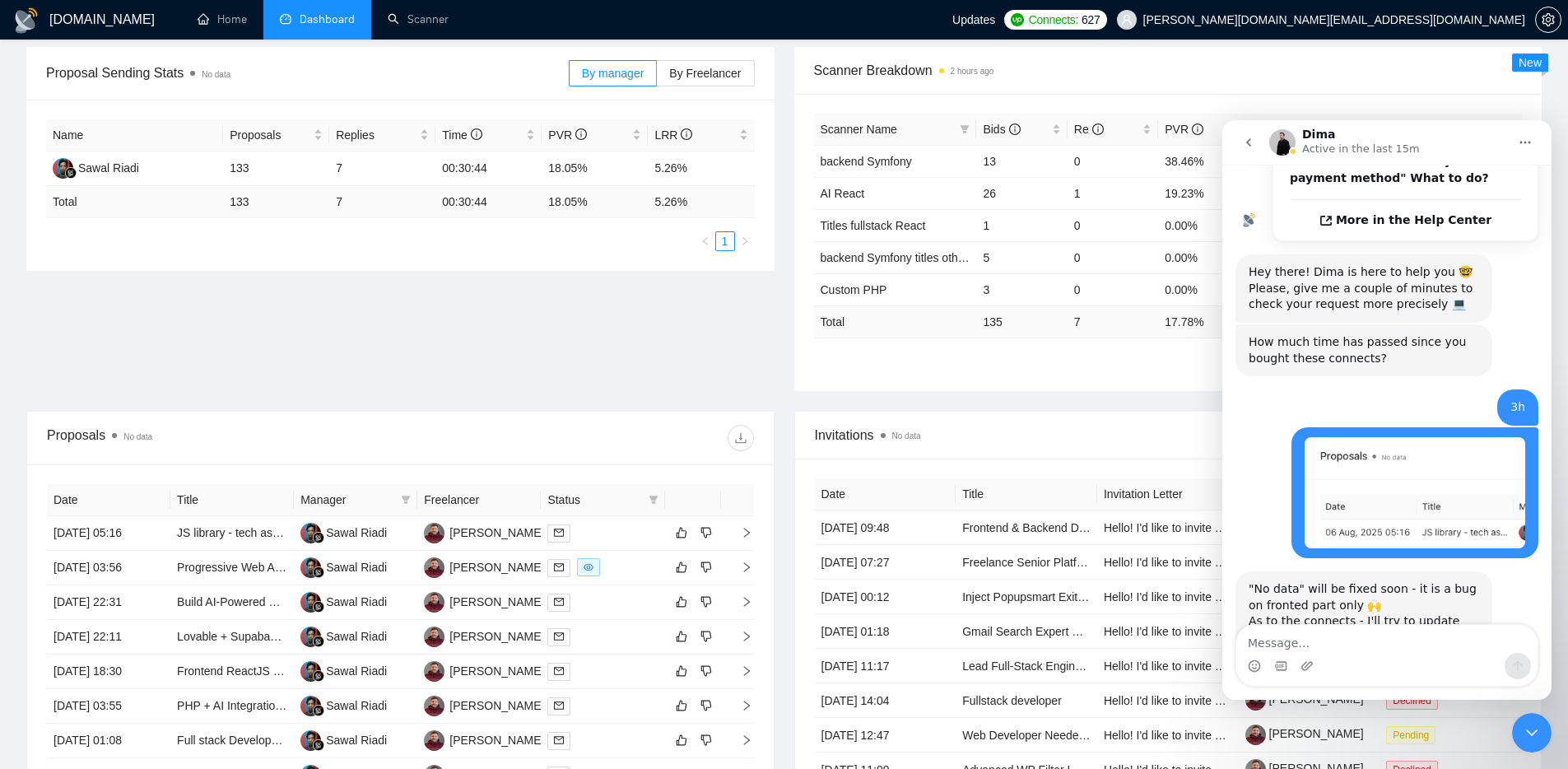
click at [1531, 727] on icon "Close Intercom Messenger" at bounding box center [1532, 733] width 20 height 20
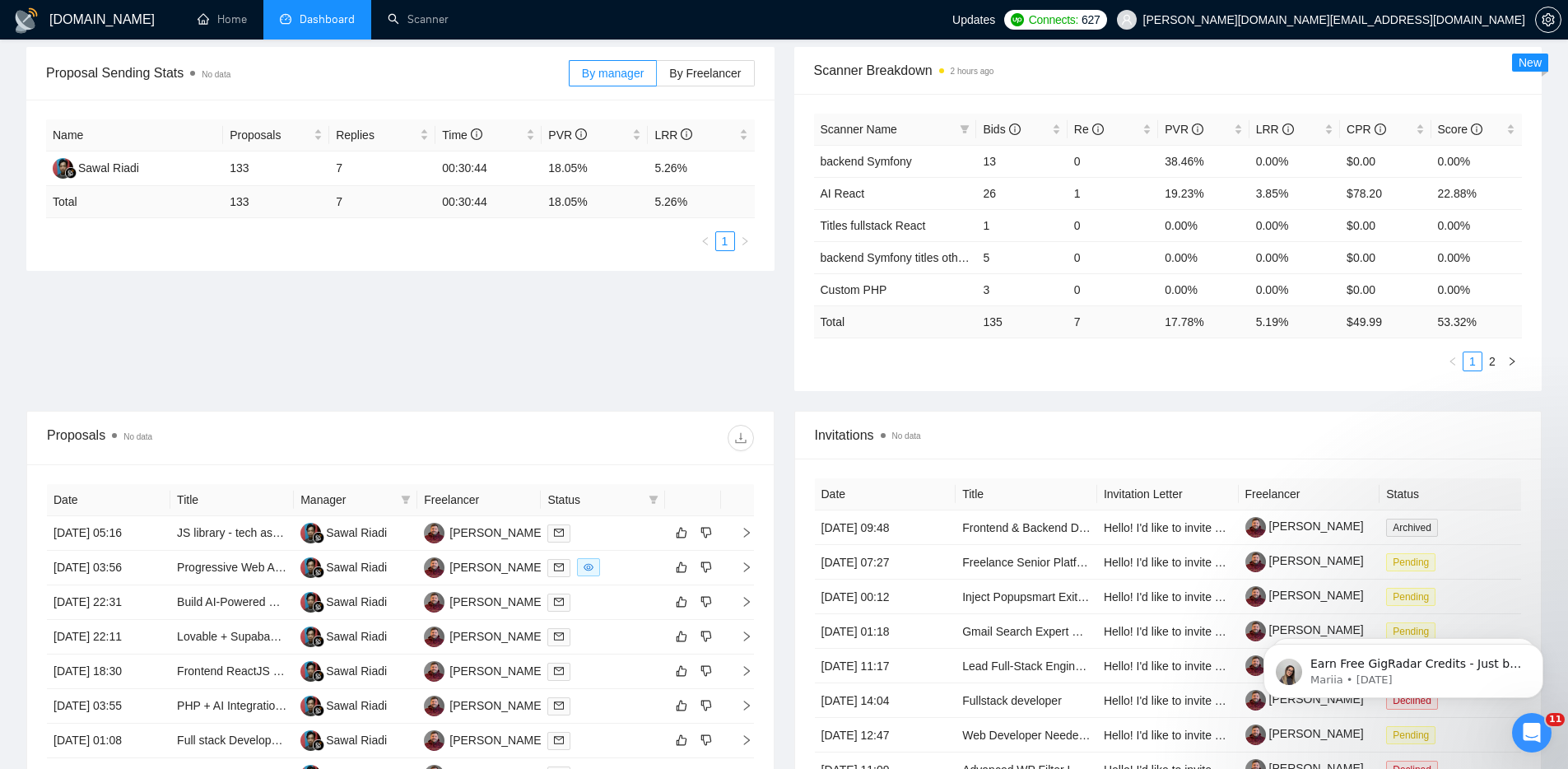
click at [674, 331] on div "Proposal Sending Stats No data By manager By Freelancer Name Proposals Replies …" at bounding box center [784, 228] width 1535 height 363
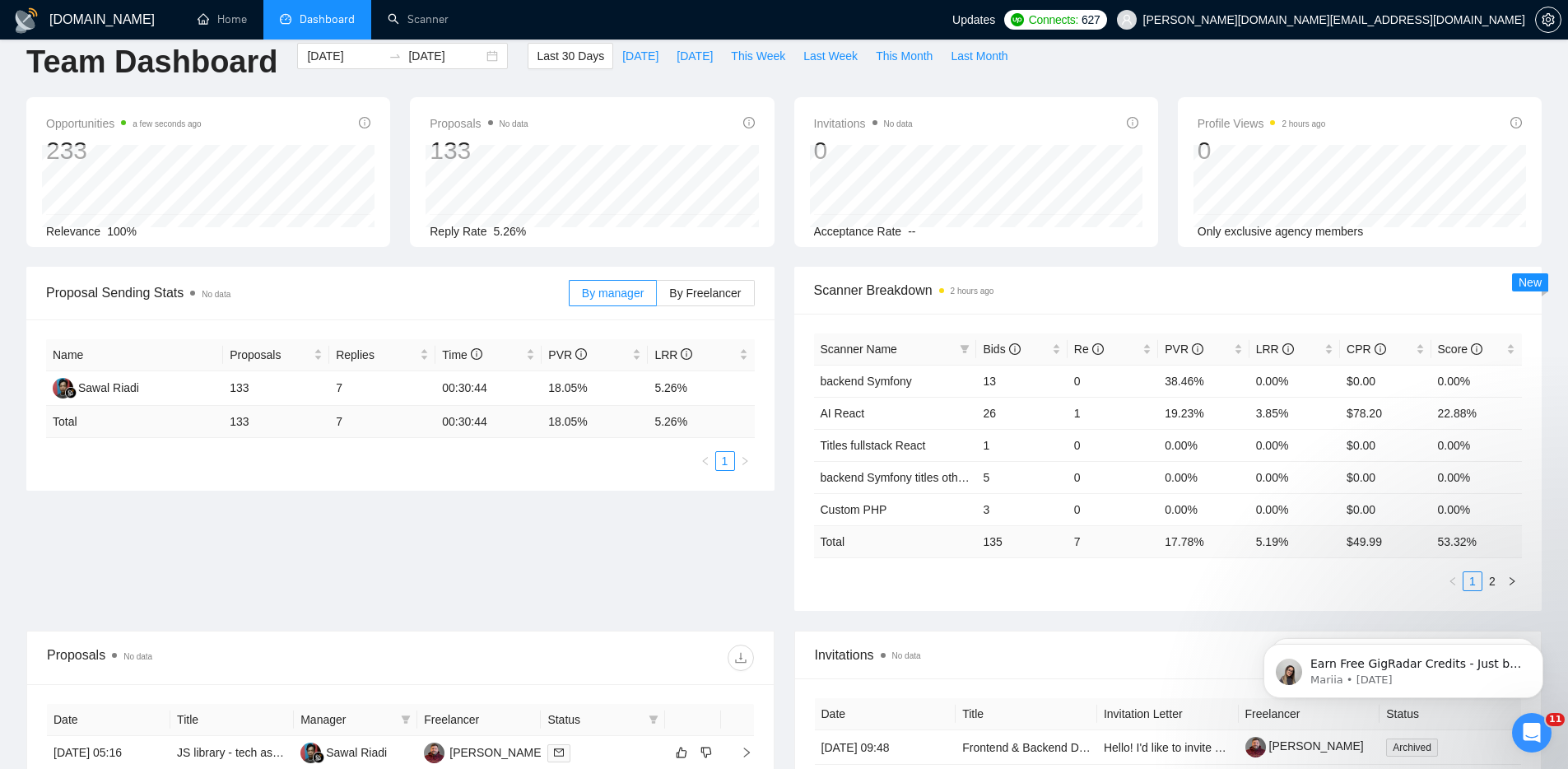
scroll to position [0, 0]
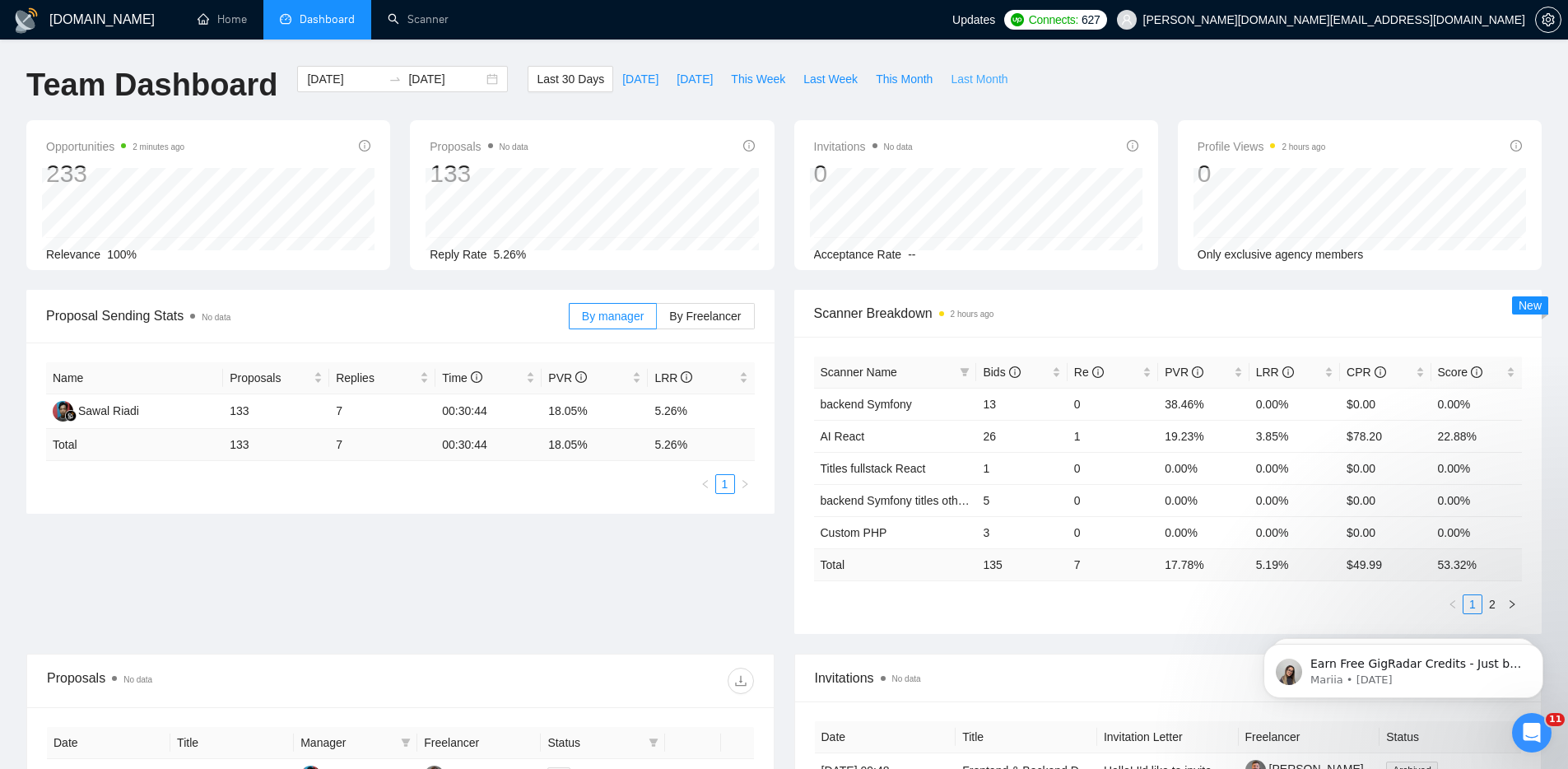
click at [995, 78] on span "Last Month" at bounding box center [979, 79] width 57 height 18
type input "2025-07-01"
type input "2025-07-31"
click at [906, 70] on span "This Month" at bounding box center [904, 79] width 57 height 18
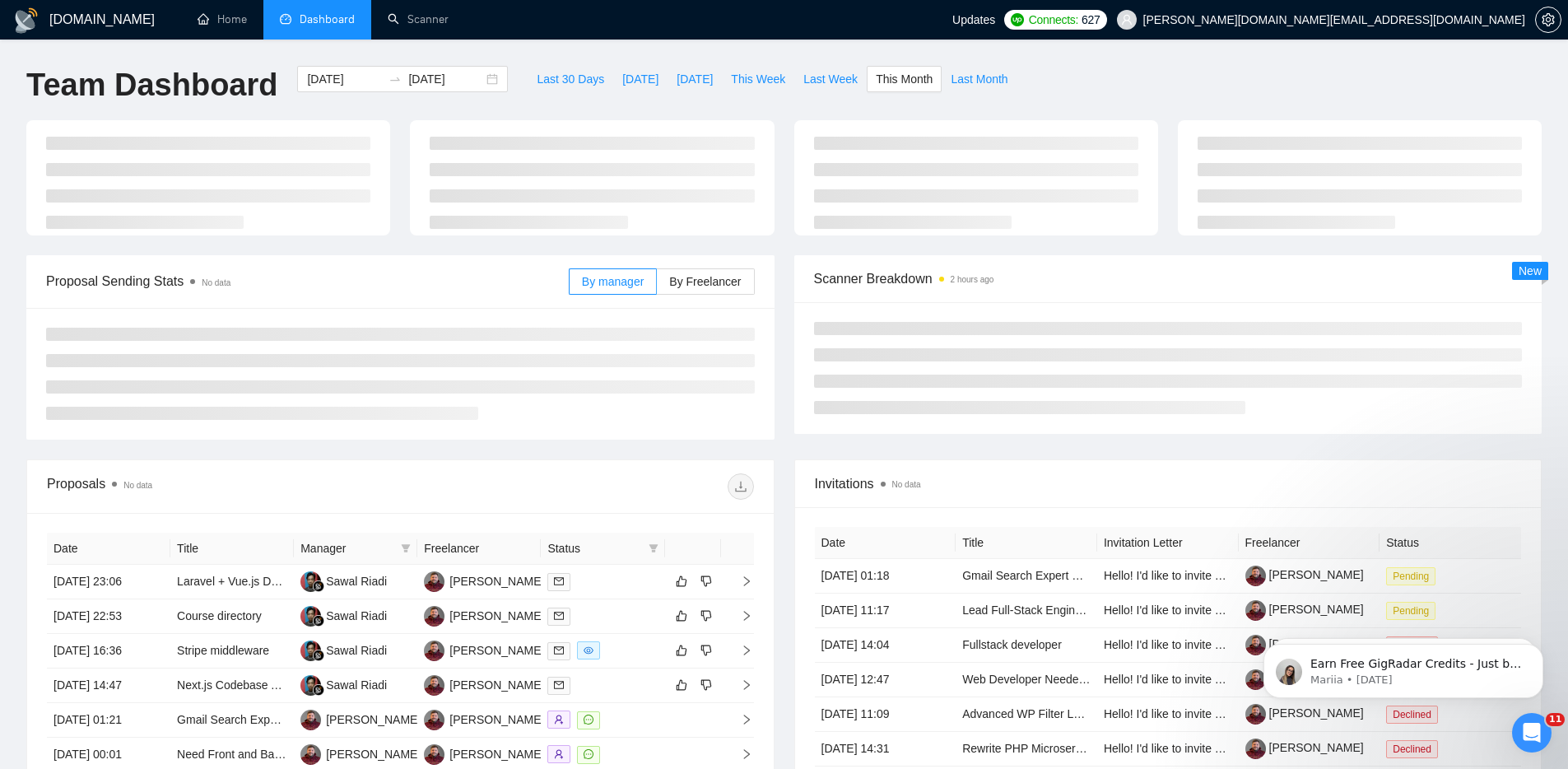
type input "2025-08-01"
type input "2025-08-31"
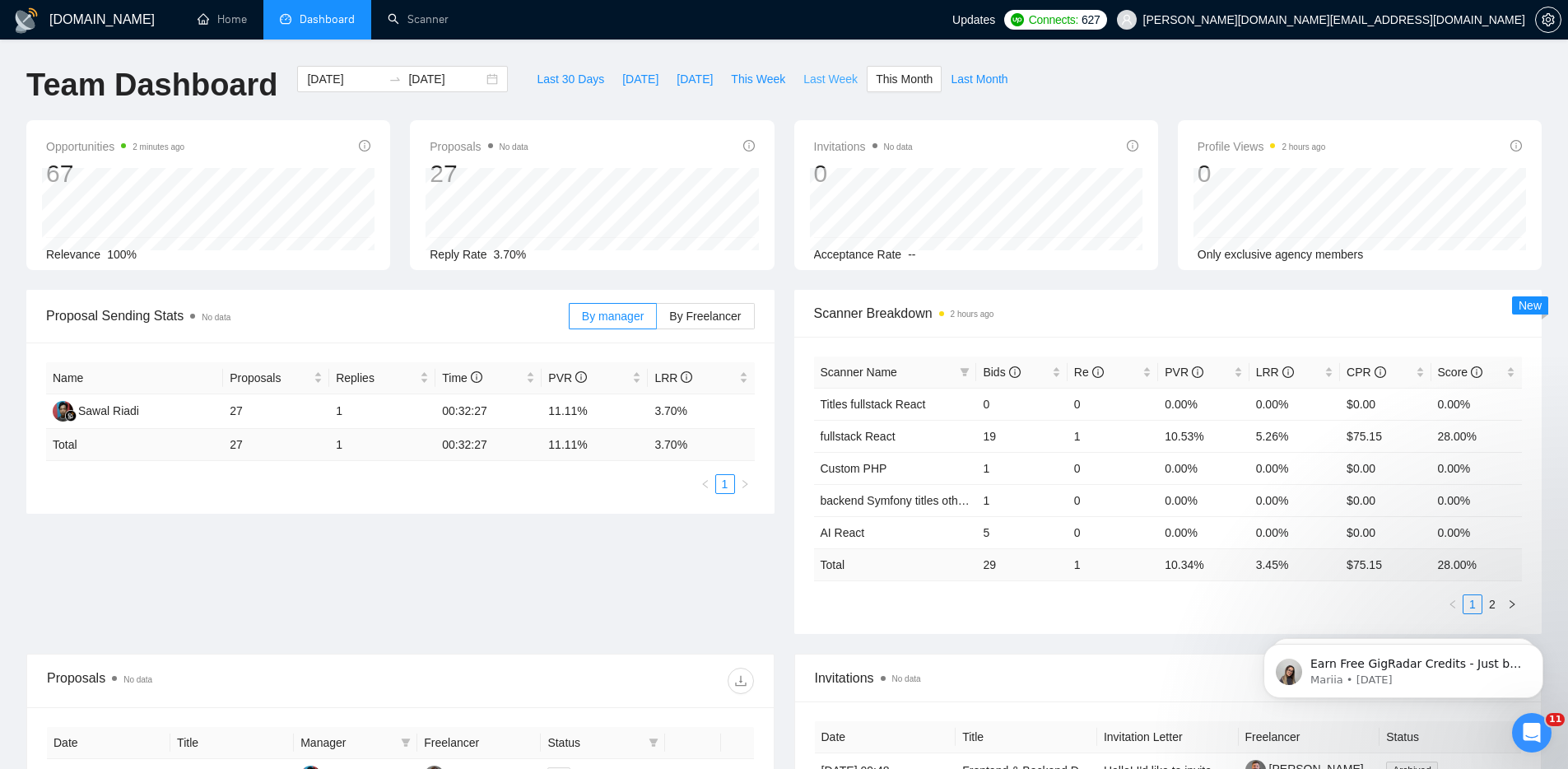
click at [833, 79] on span "Last Week" at bounding box center [830, 79] width 54 height 18
type input "2025-08-04"
type input "2025-08-10"
click at [579, 81] on span "Last 30 Days" at bounding box center [570, 79] width 68 height 18
type input "[DATE]"
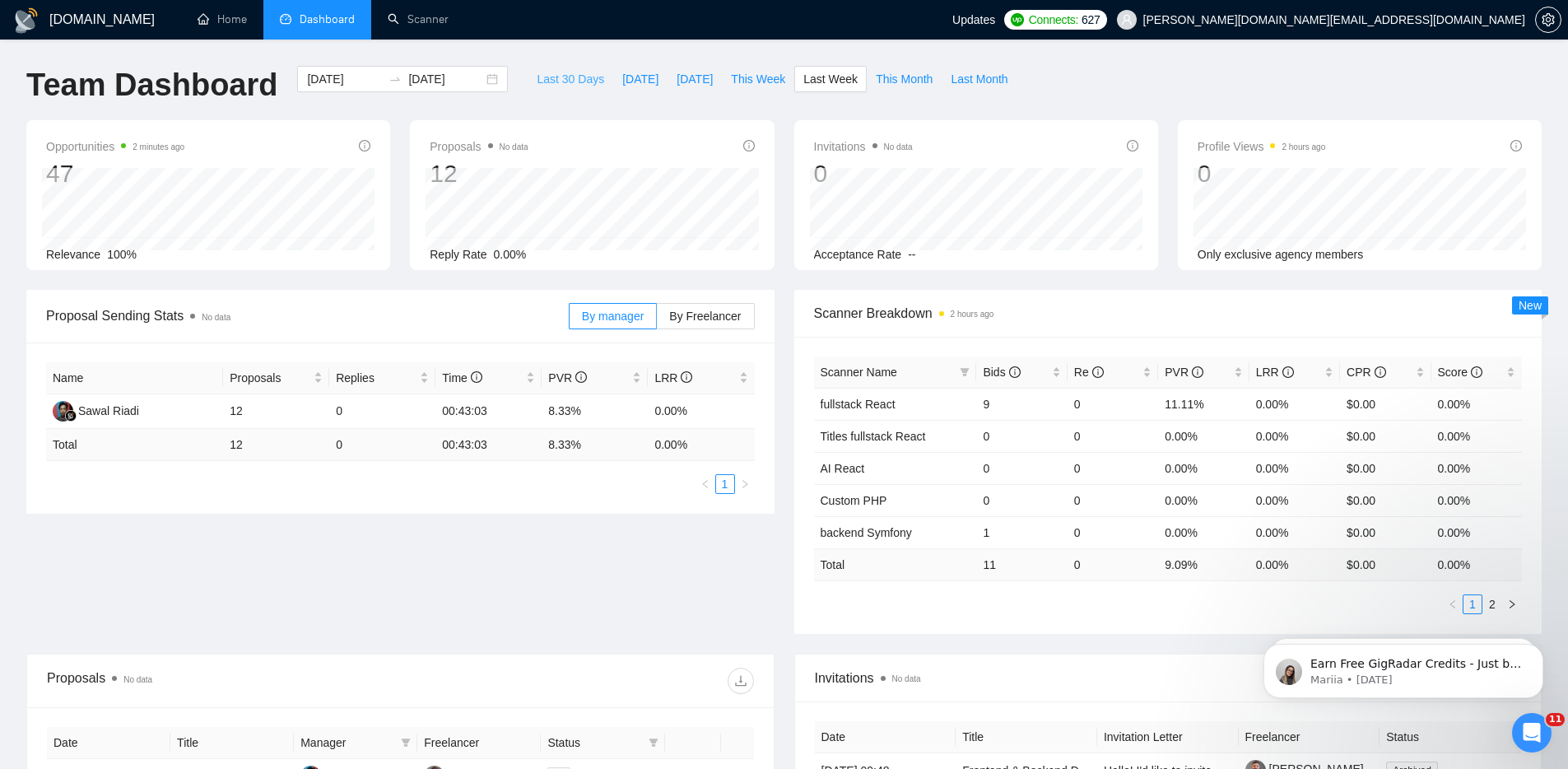
type input "[DATE]"
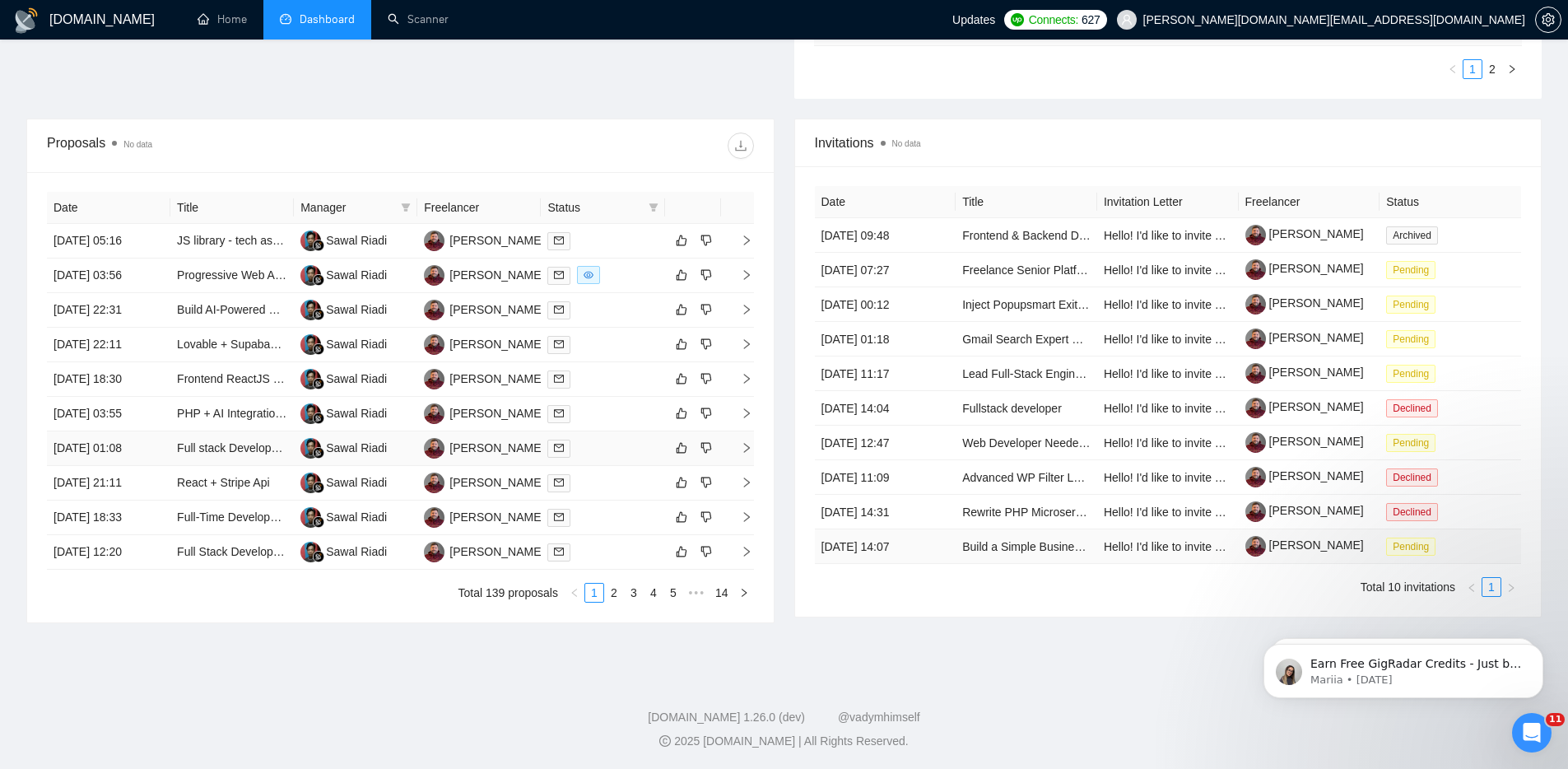
scroll to position [536, 0]
click at [1066, 699] on footer "GigRadar.io 1.26.0 (dev) @vadymhimself 2025 GigRadar.io | All Rights Reserved." at bounding box center [784, 719] width 1568 height 101
click at [798, 656] on div "GigRadar.io Home Dashboard Scanner Updates Connects: 627 kostya.p.dev@gmail.com…" at bounding box center [784, 116] width 1568 height 1305
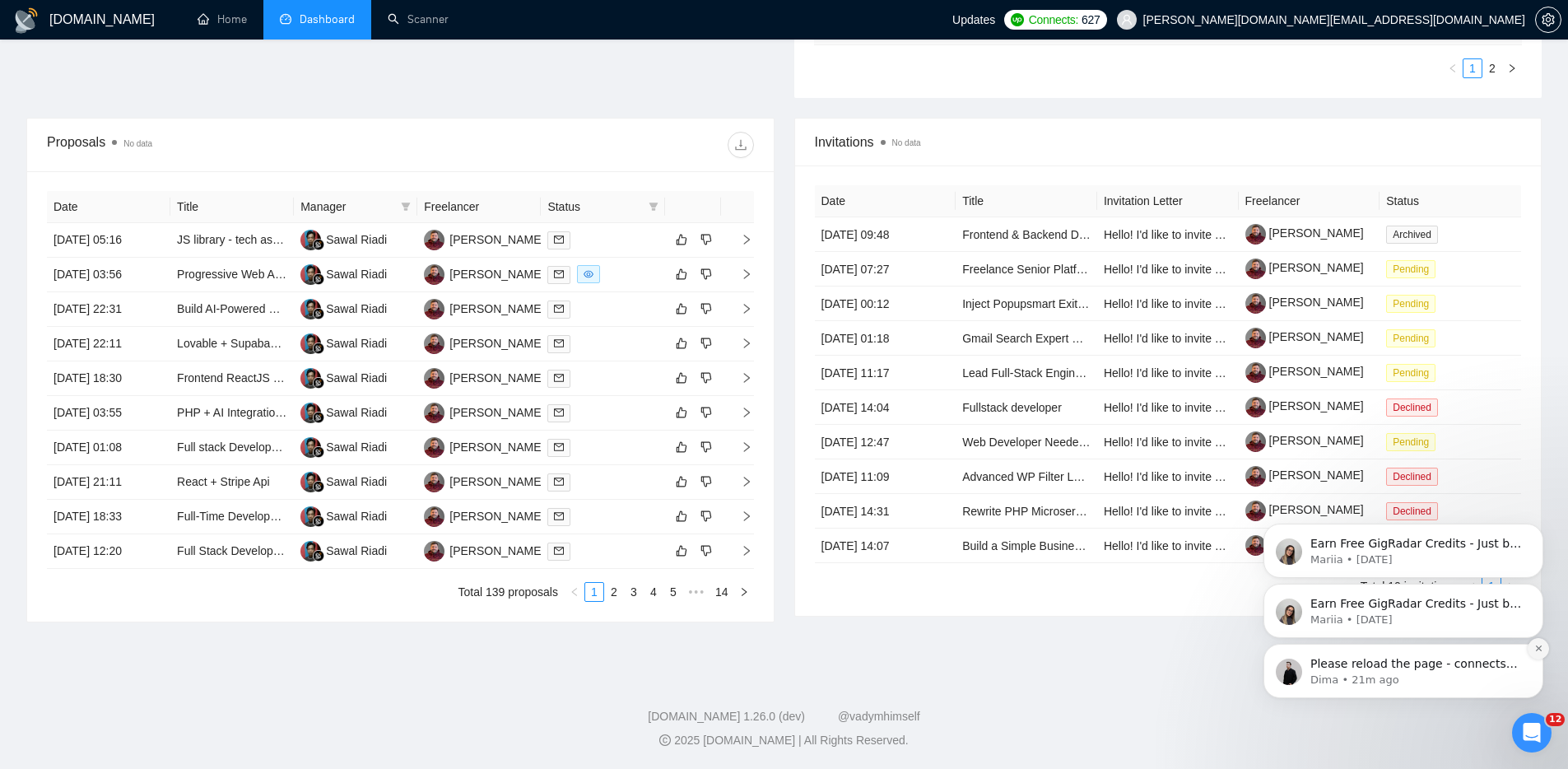
click at [1537, 649] on icon "Dismiss notification" at bounding box center [1539, 648] width 9 height 9
click at [1538, 650] on icon "Dismiss notification" at bounding box center [1539, 648] width 9 height 9
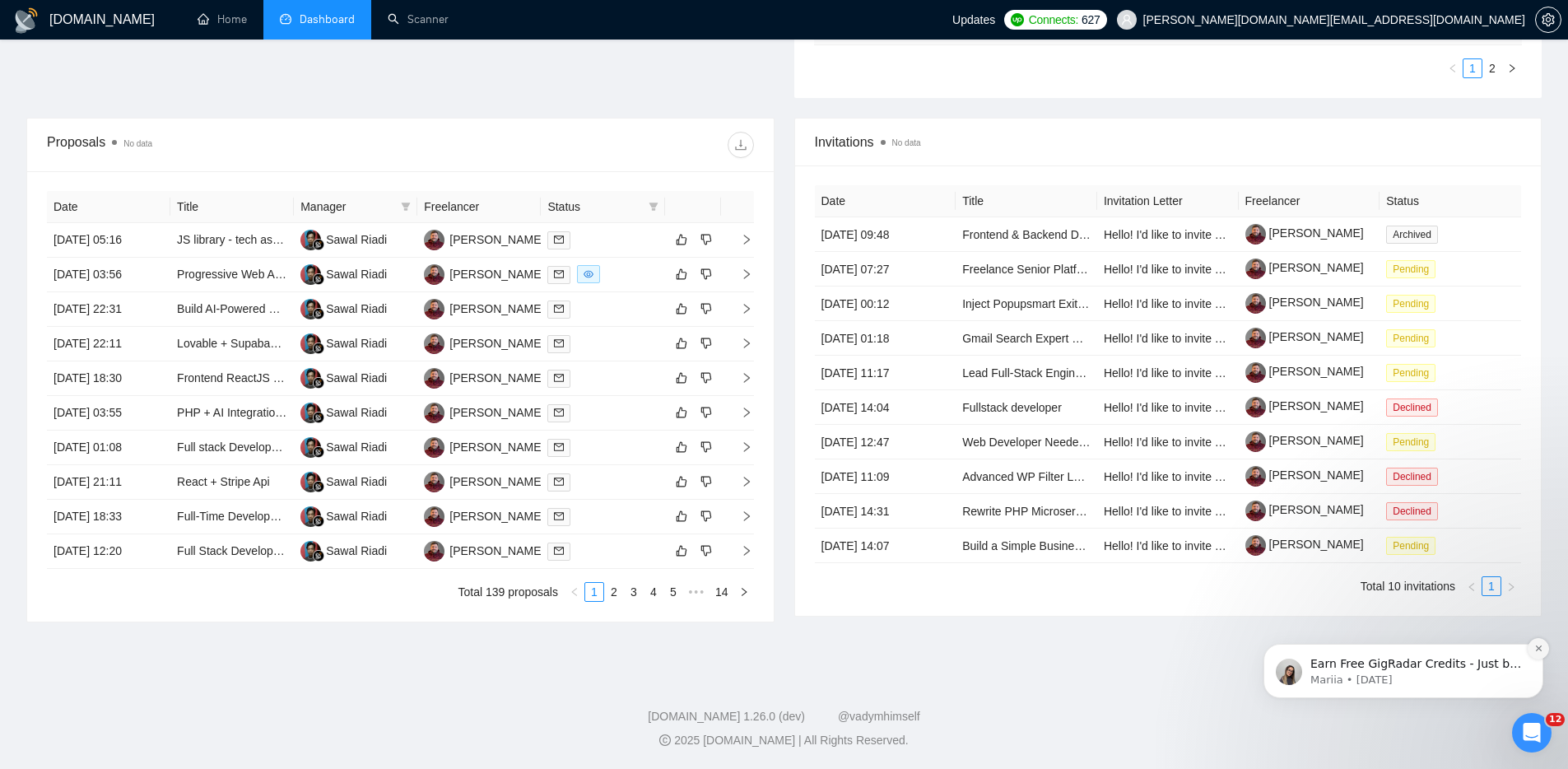
click at [1538, 645] on icon "Dismiss notification" at bounding box center [1539, 648] width 9 height 9
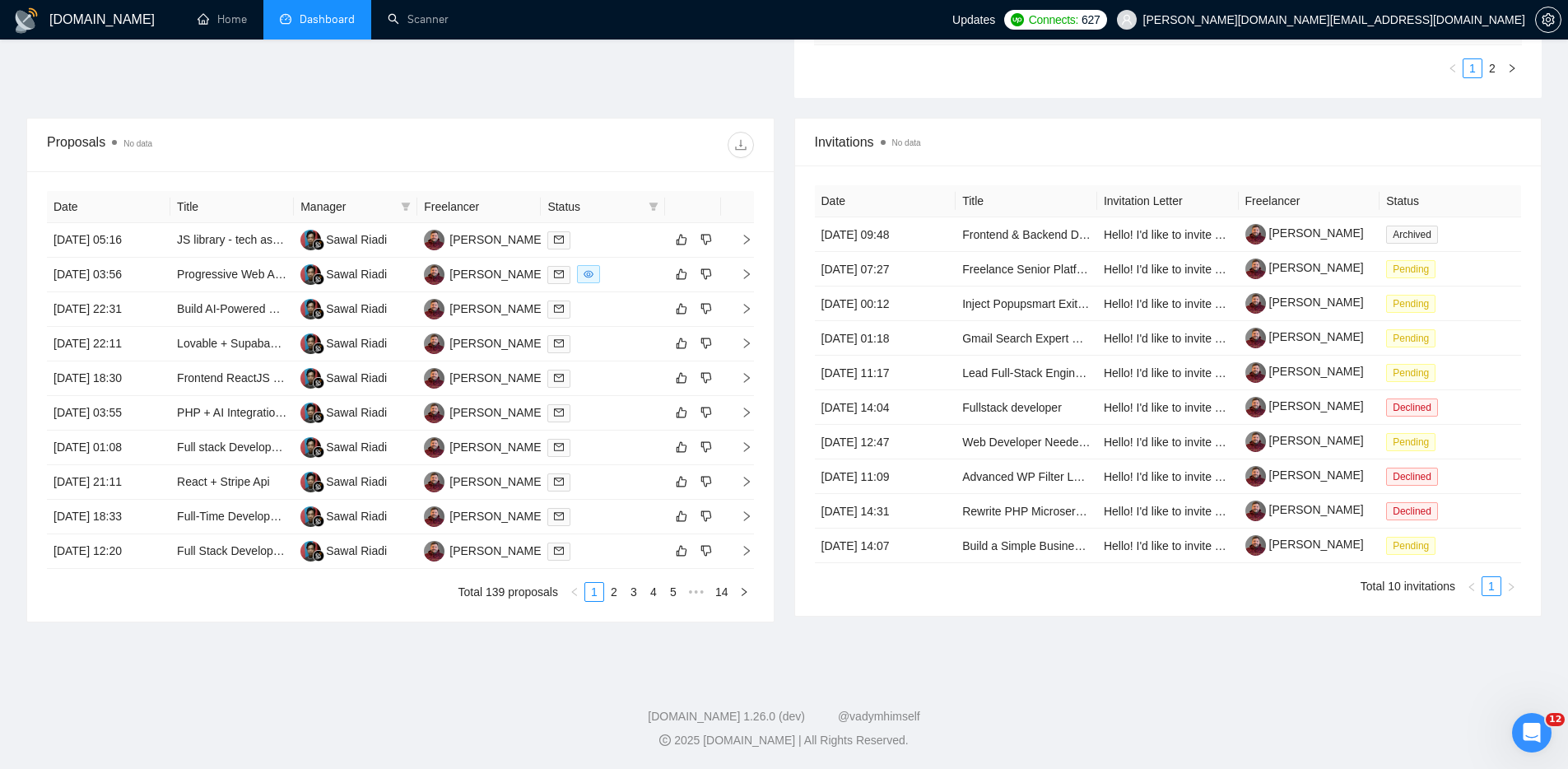
drag, startPoint x: 1196, startPoint y: 654, endPoint x: 1186, endPoint y: 656, distance: 10.2
click at [1196, 654] on div "GigRadar.io Home Dashboard Scanner Updates Connects: 627 kostya.p.dev@gmail.com…" at bounding box center [784, 116] width 1568 height 1305
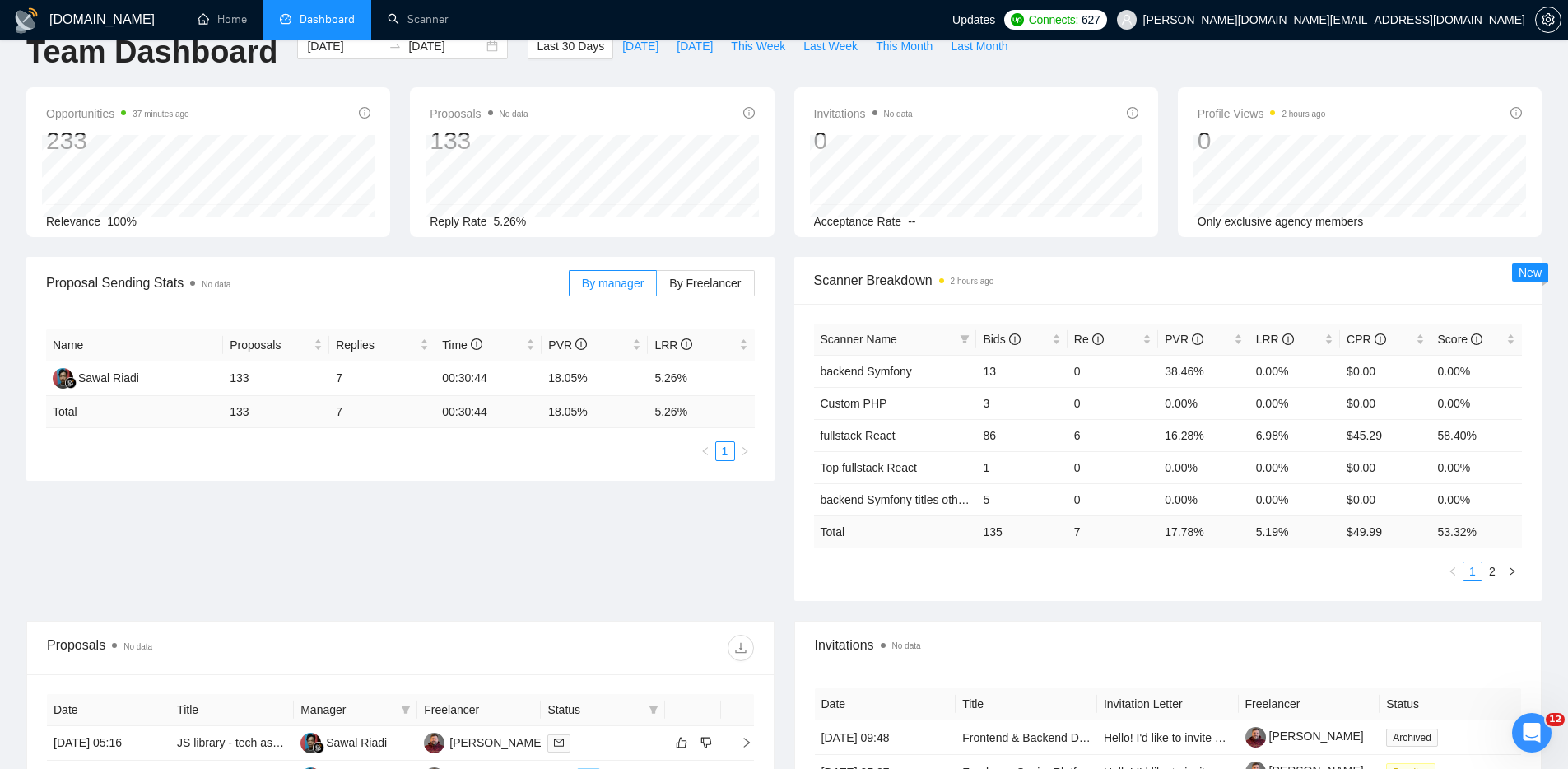
scroll to position [0, 0]
